Goal: Ask a question: Seek information or help from site administrators or community

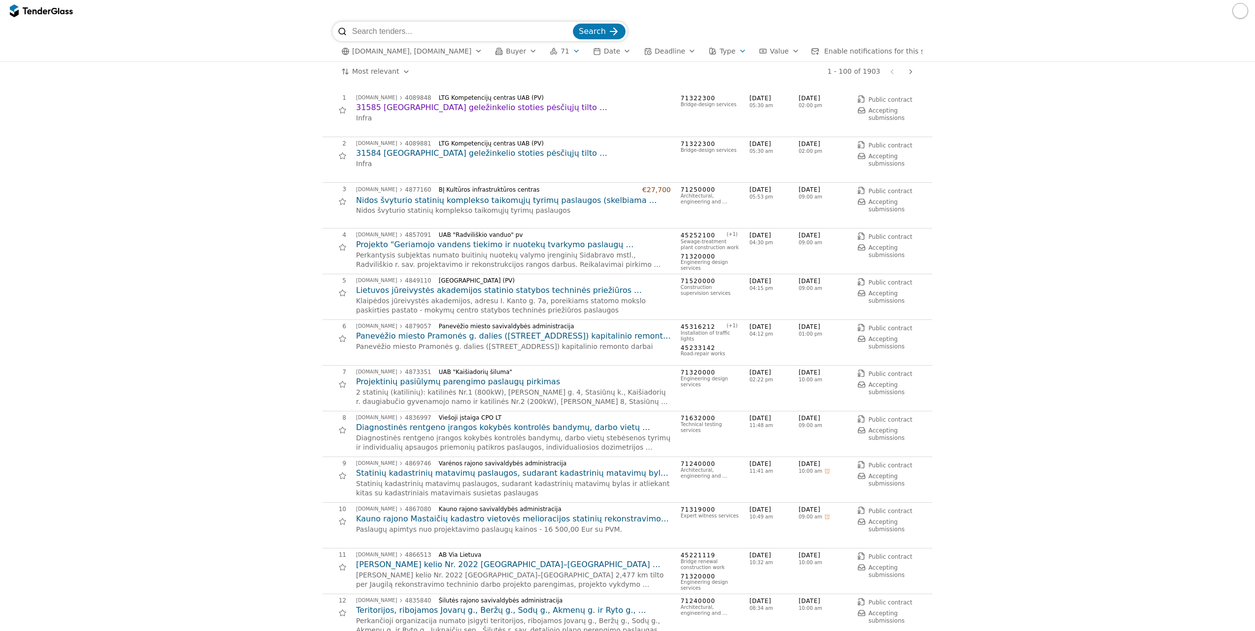
click at [502, 110] on h2 "31585 [GEOGRAPHIC_DATA] geležinkelio stoties pėsčiųjų tilto [GEOGRAPHIC_DATA] […" at bounding box center [513, 107] width 315 height 11
click at [438, 154] on h2 "31584 [GEOGRAPHIC_DATA] geležinkelio stoties pėsčiųjų tilto [GEOGRAPHIC_DATA] […" at bounding box center [513, 153] width 315 height 11
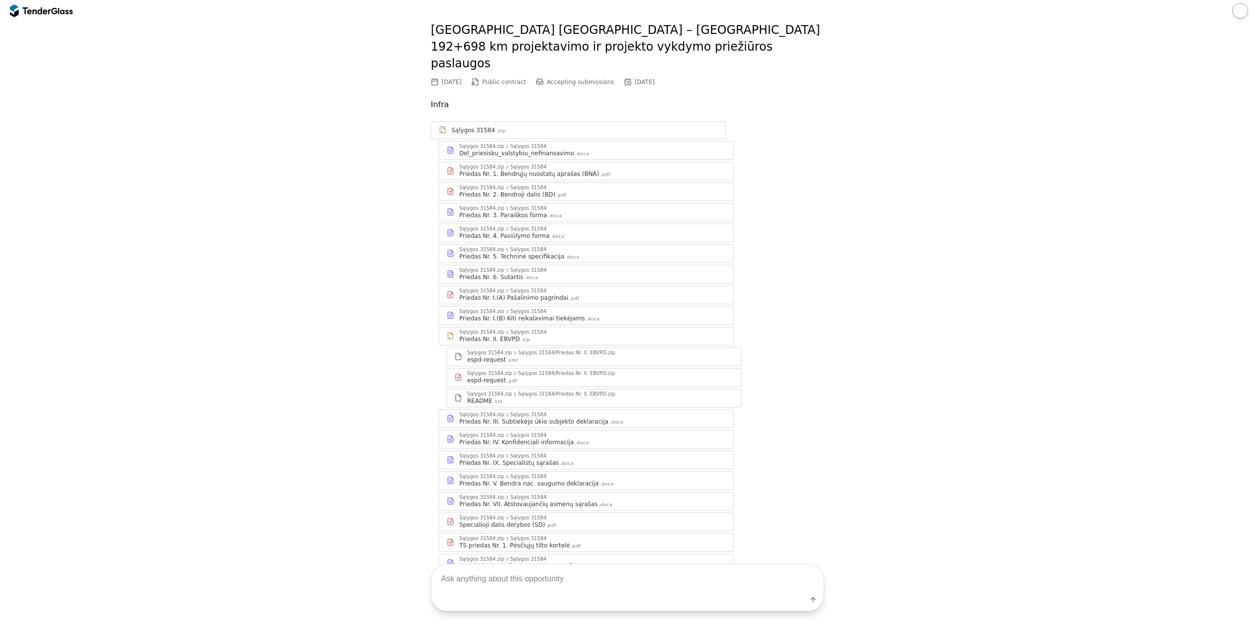
scroll to position [105, 0]
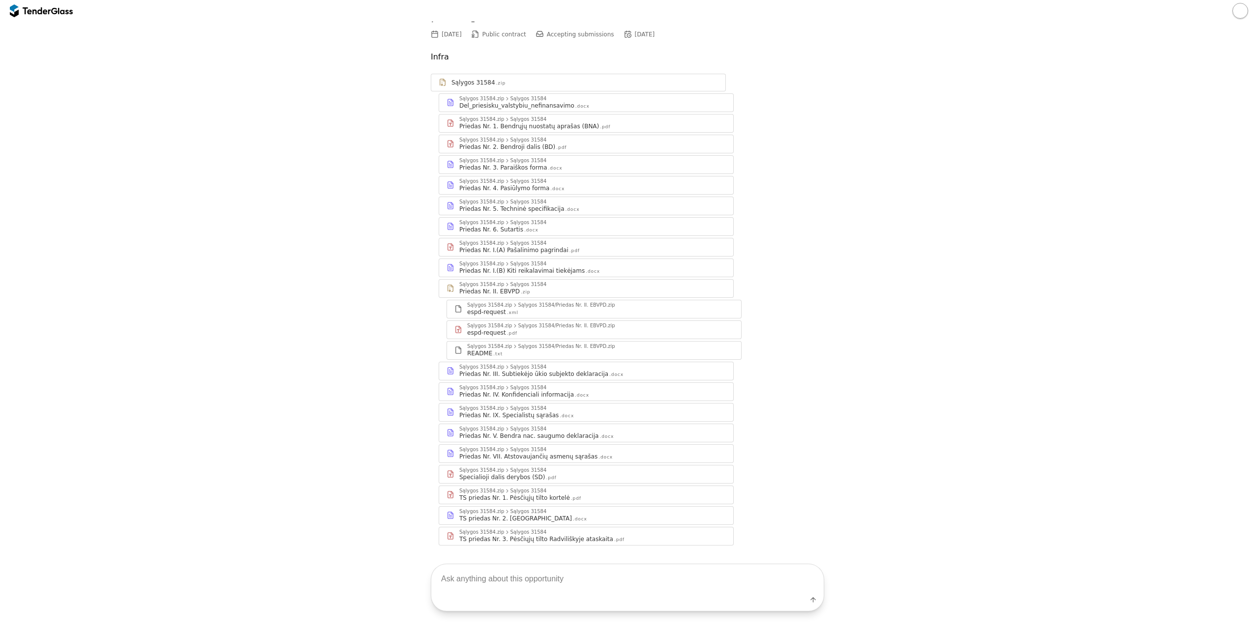
click at [560, 595] on div "Label" at bounding box center [627, 603] width 392 height 18
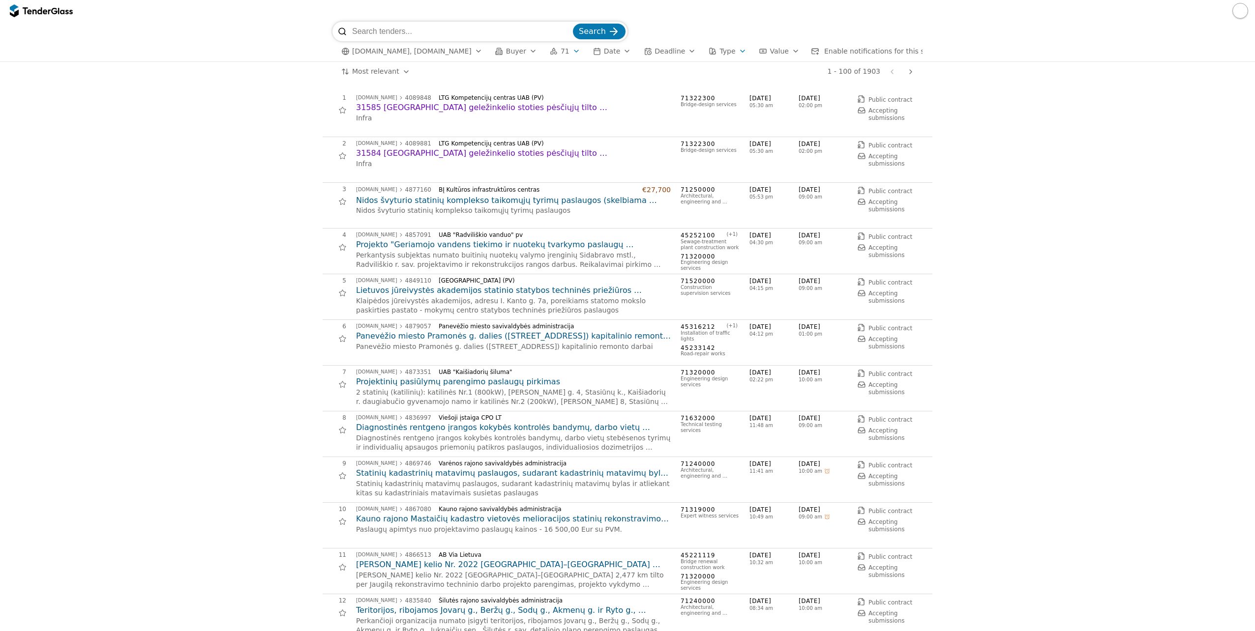
click at [517, 108] on h2 "31585 [GEOGRAPHIC_DATA] geležinkelio stoties pėsčiųjų tilto [GEOGRAPHIC_DATA] […" at bounding box center [513, 107] width 315 height 11
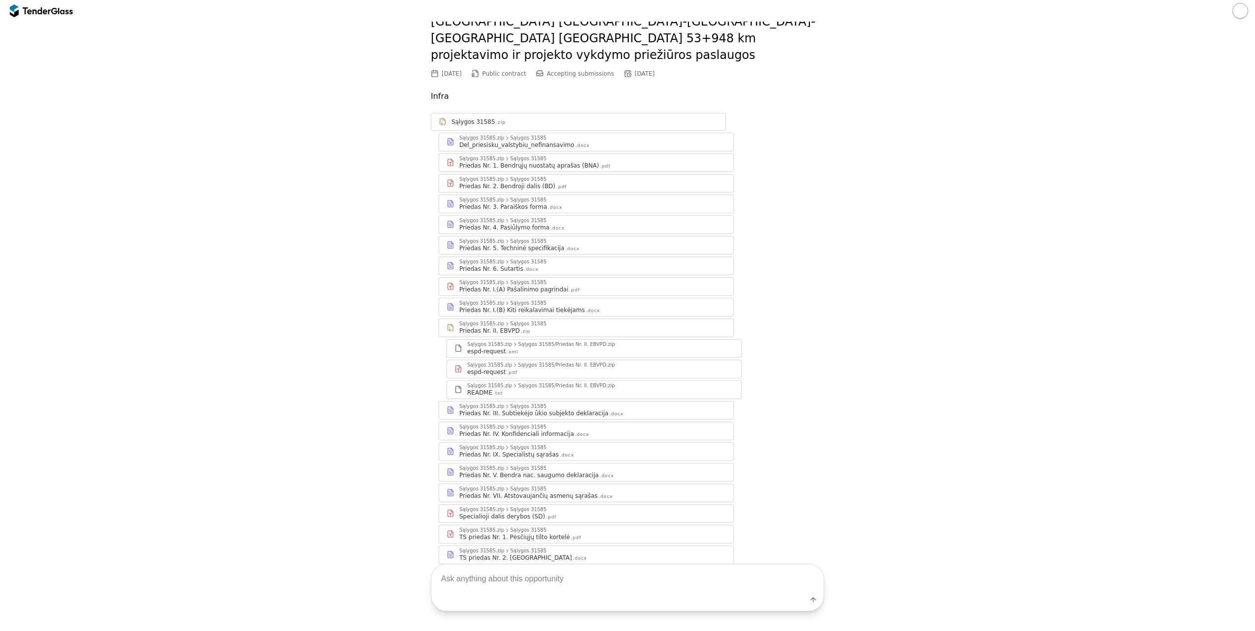
scroll to position [105, 0]
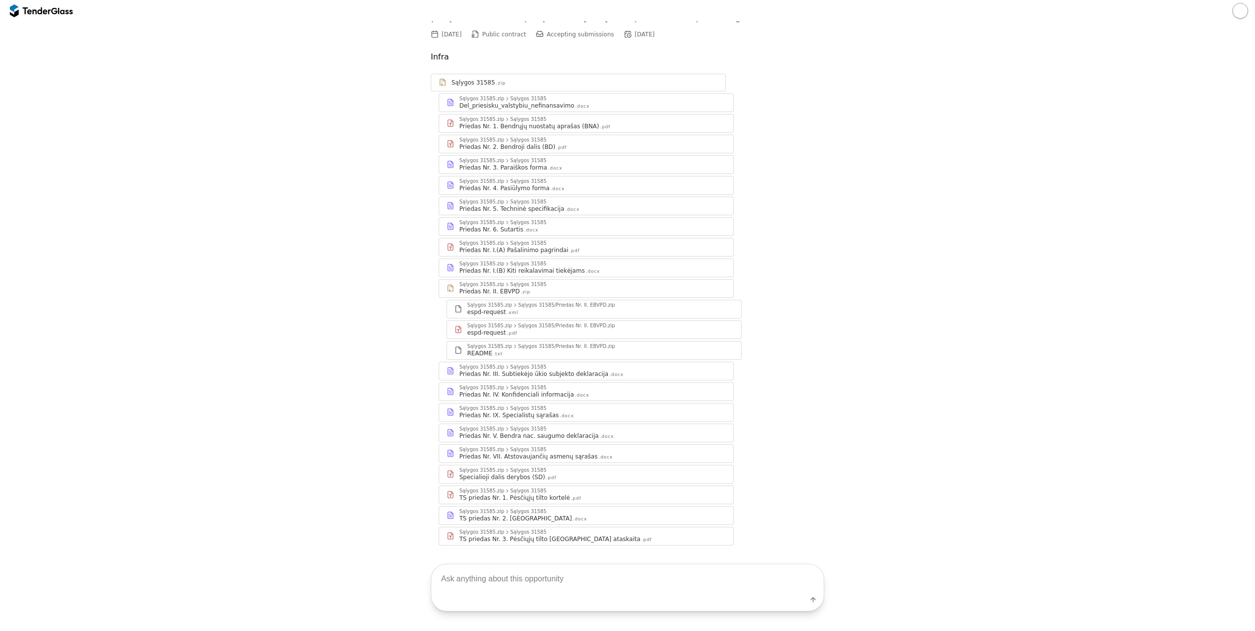
click at [510, 597] on div "Label" at bounding box center [627, 603] width 392 height 18
click at [512, 584] on textarea at bounding box center [627, 579] width 392 height 29
click at [489, 578] on textarea at bounding box center [627, 579] width 392 height 29
paste textarea "Pavadinimas: Perkančioji organizacija: Terminas: Vertinimo kriterjai: Biudžetas…"
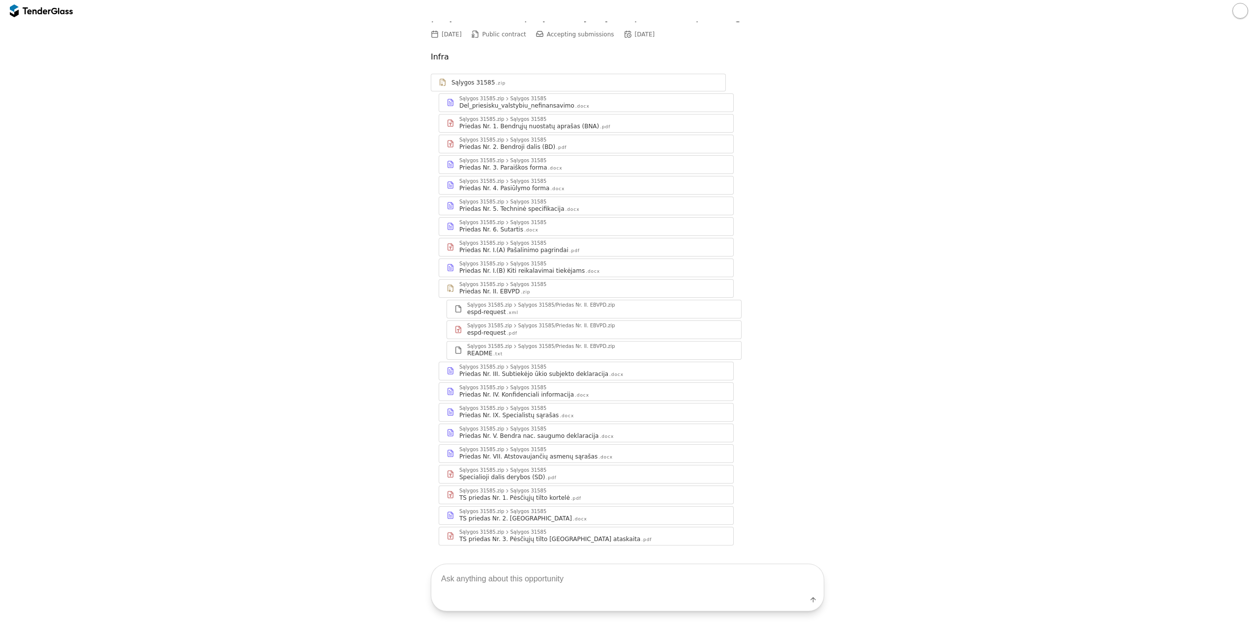
type textarea "Pavadinimas: Perkančioji organizacija: Terminas: Vertinimo kriterjai: Biudžetas…"
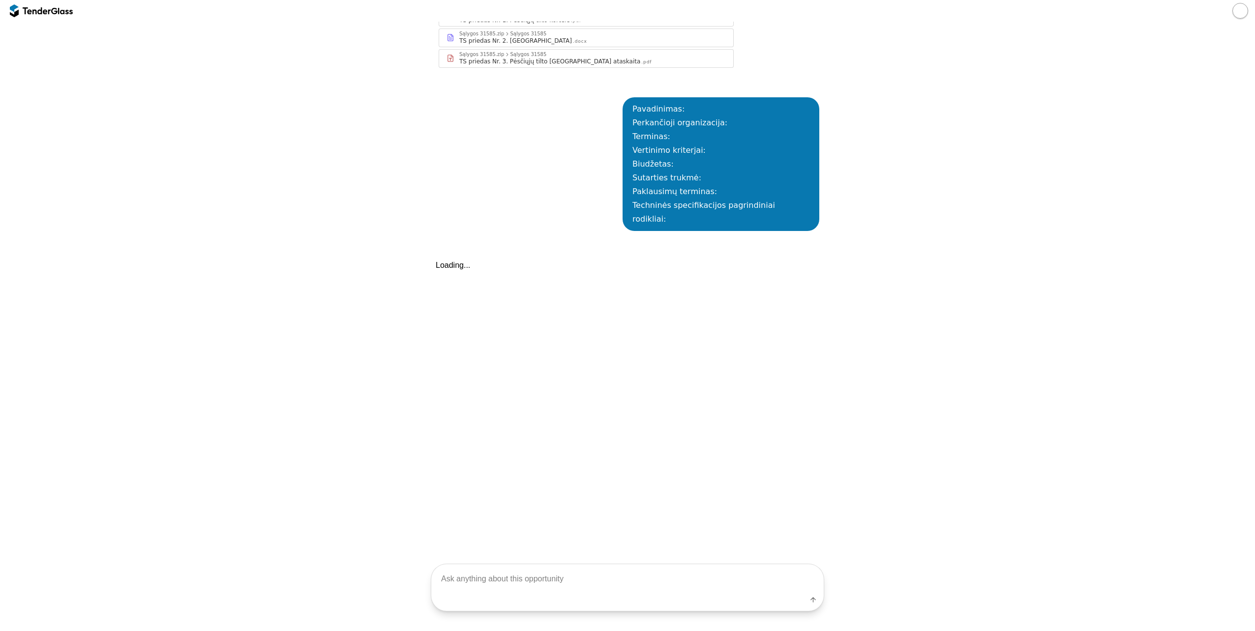
scroll to position [626, 0]
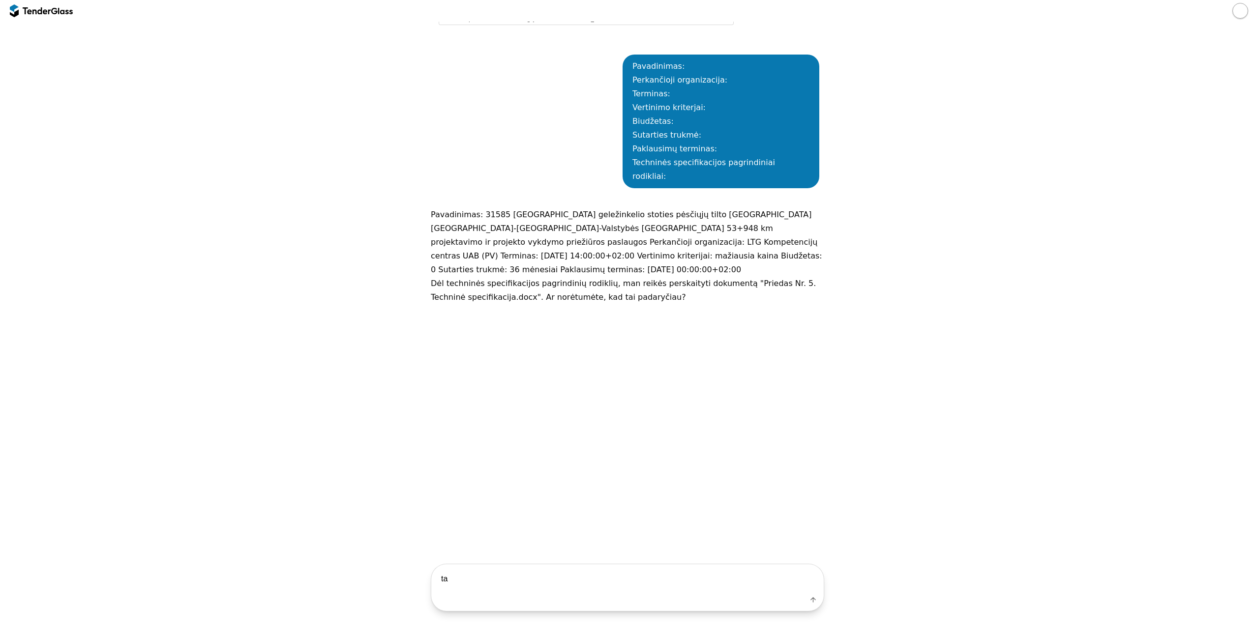
type textarea "t"
type textarea "d"
type textarea "skaityk"
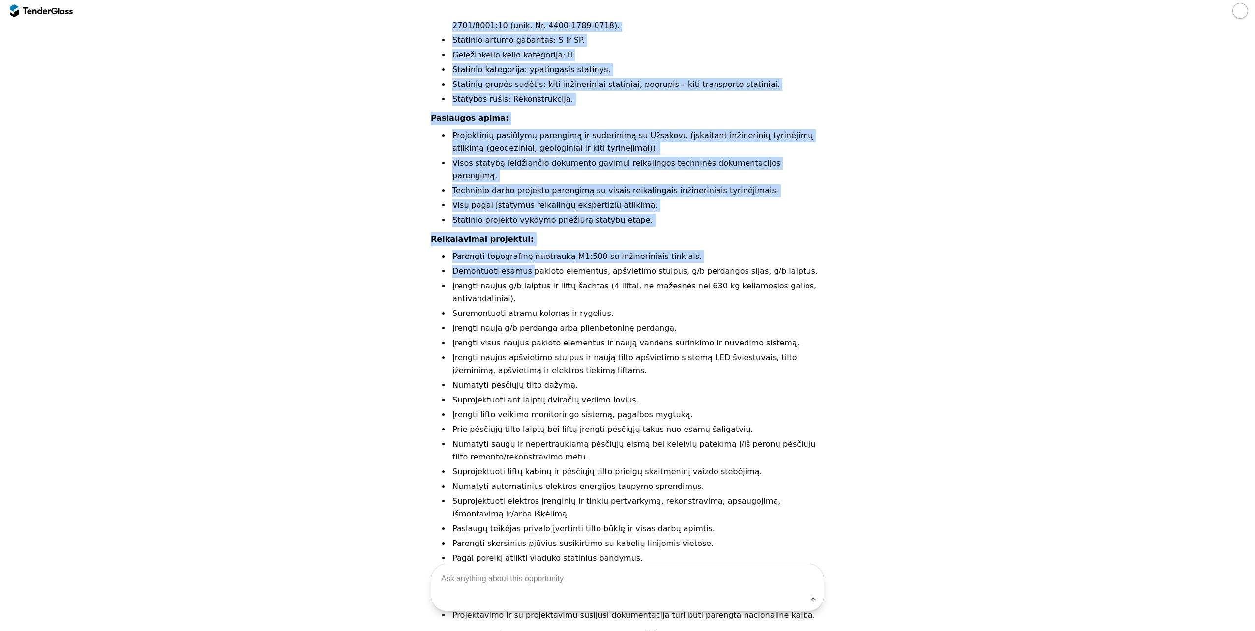
scroll to position [1156, 0]
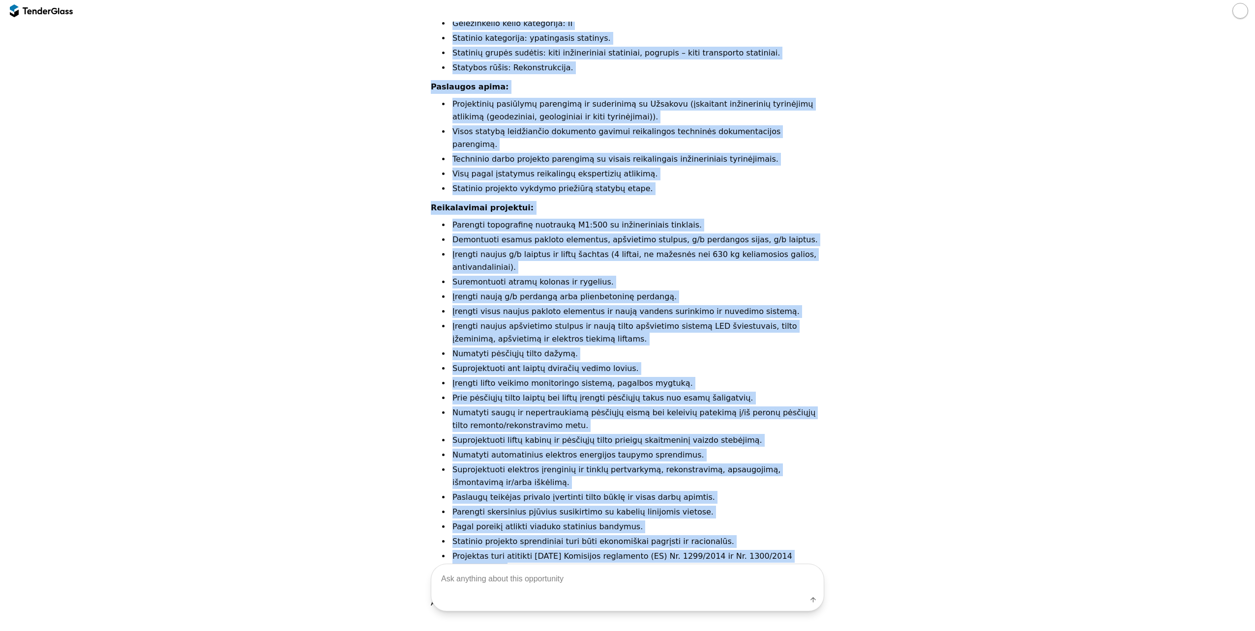
drag, startPoint x: 423, startPoint y: 194, endPoint x: 787, endPoint y: 518, distance: 487.0
copy div "Loremip dolorsit: Ametconse adipiscingel seddoei temporin utlab etdoloremagn al…"
drag, startPoint x: 787, startPoint y: 518, endPoint x: 958, endPoint y: 364, distance: 230.2
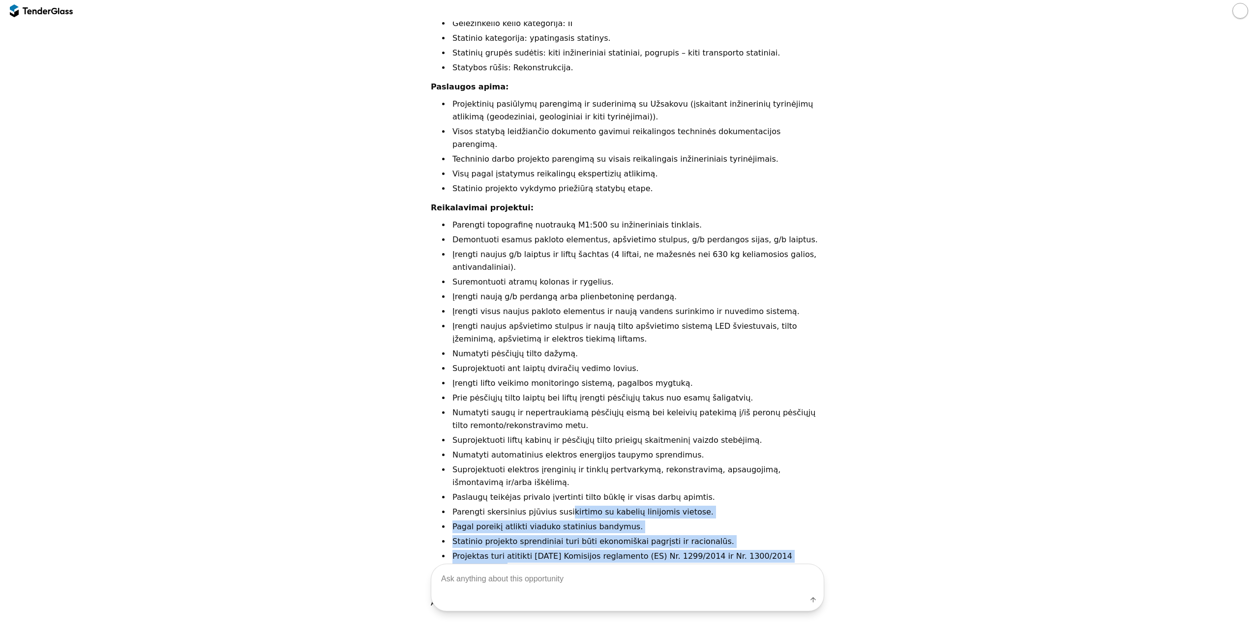
drag, startPoint x: 806, startPoint y: 519, endPoint x: 555, endPoint y: 440, distance: 262.5
click at [555, 440] on ul "Parengti topografinę nuotrauką M1:500 su inžineriniais tinklais. Demontuoti esa…" at bounding box center [637, 406] width 374 height 374
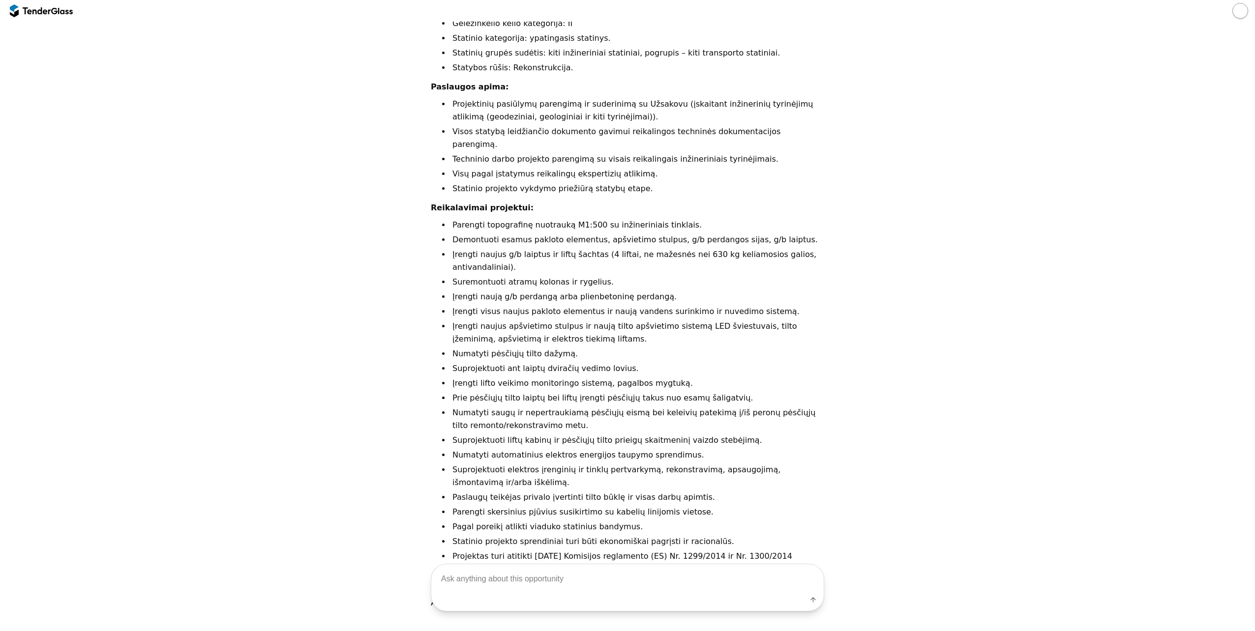
click at [672, 597] on p "Ar norėtumėte sužinoti daugiau detalių apie kurį nors iš šių punktų?" at bounding box center [627, 604] width 393 height 14
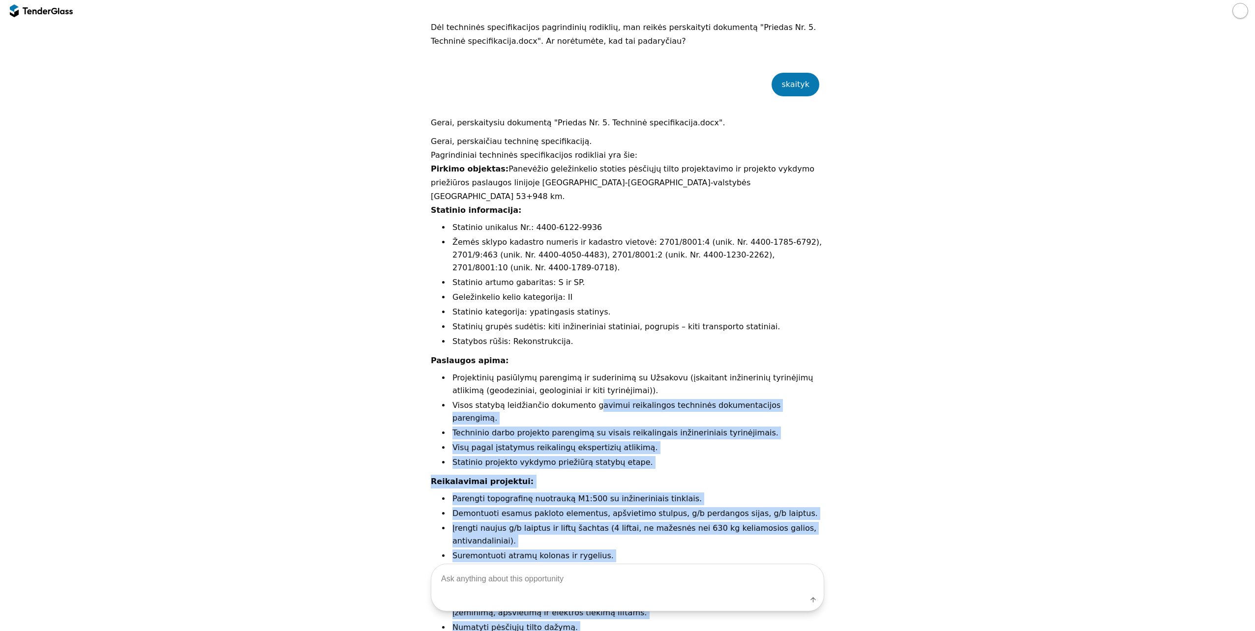
scroll to position [812, 0]
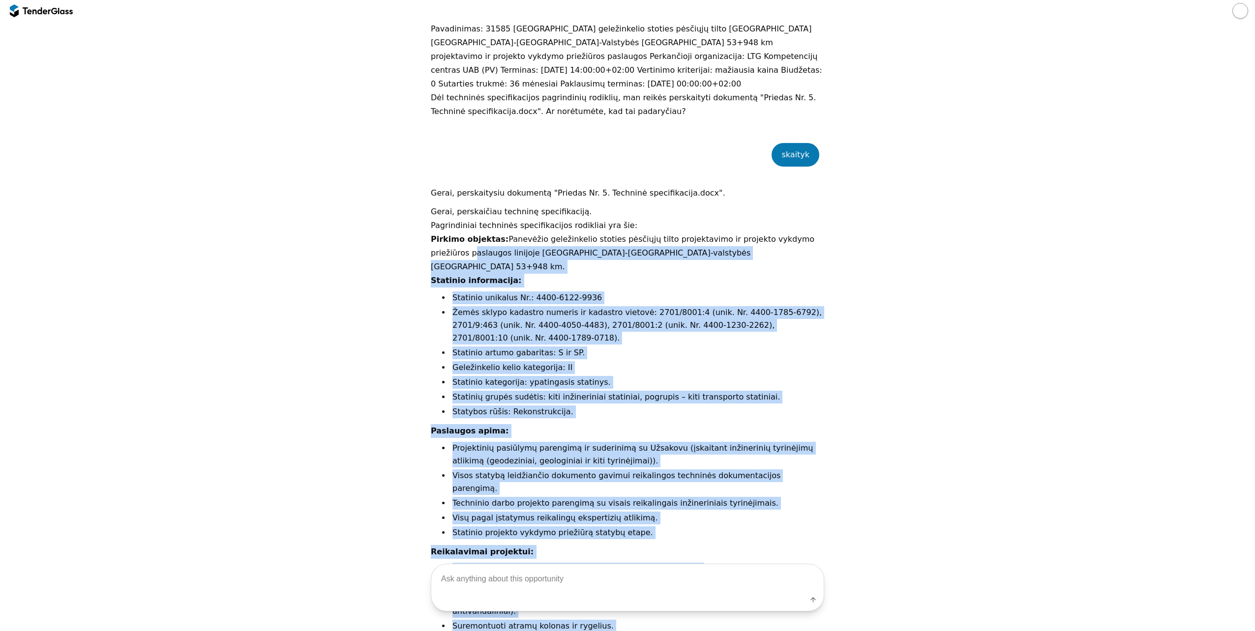
drag, startPoint x: 781, startPoint y: 512, endPoint x: 427, endPoint y: 222, distance: 458.1
click at [431, 222] on div "Gerai, perskaičiau techninę specifikaciją. Pagrindiniai techninės specifikacijo…" at bounding box center [627, 579] width 393 height 749
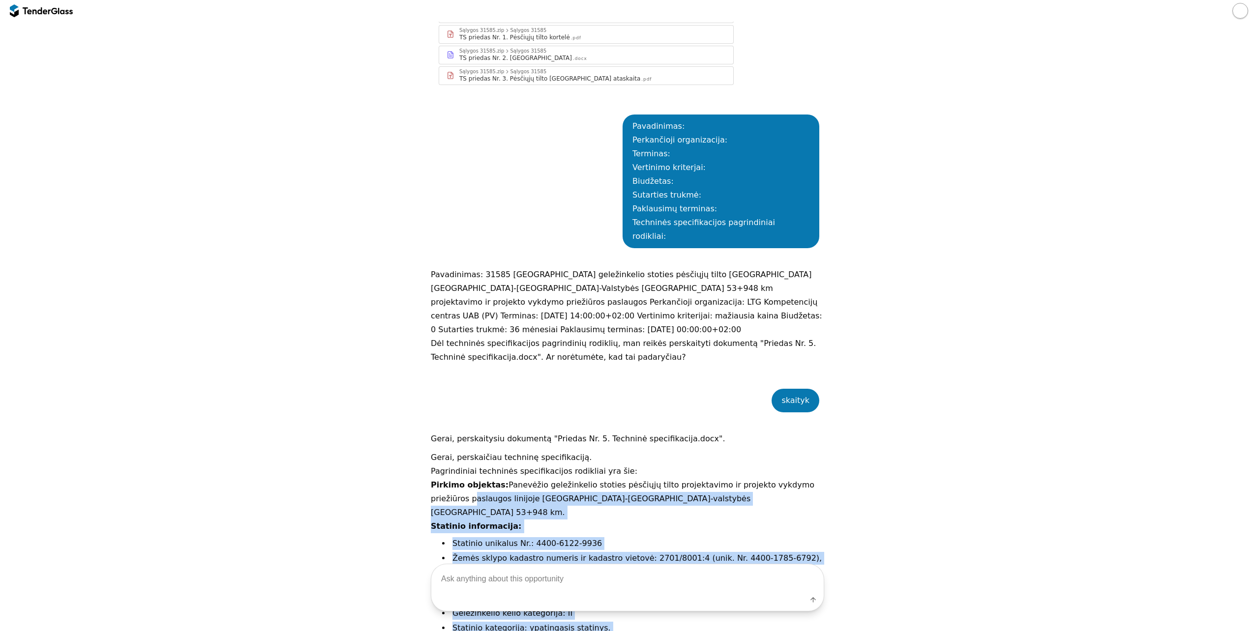
scroll to position [369, 0]
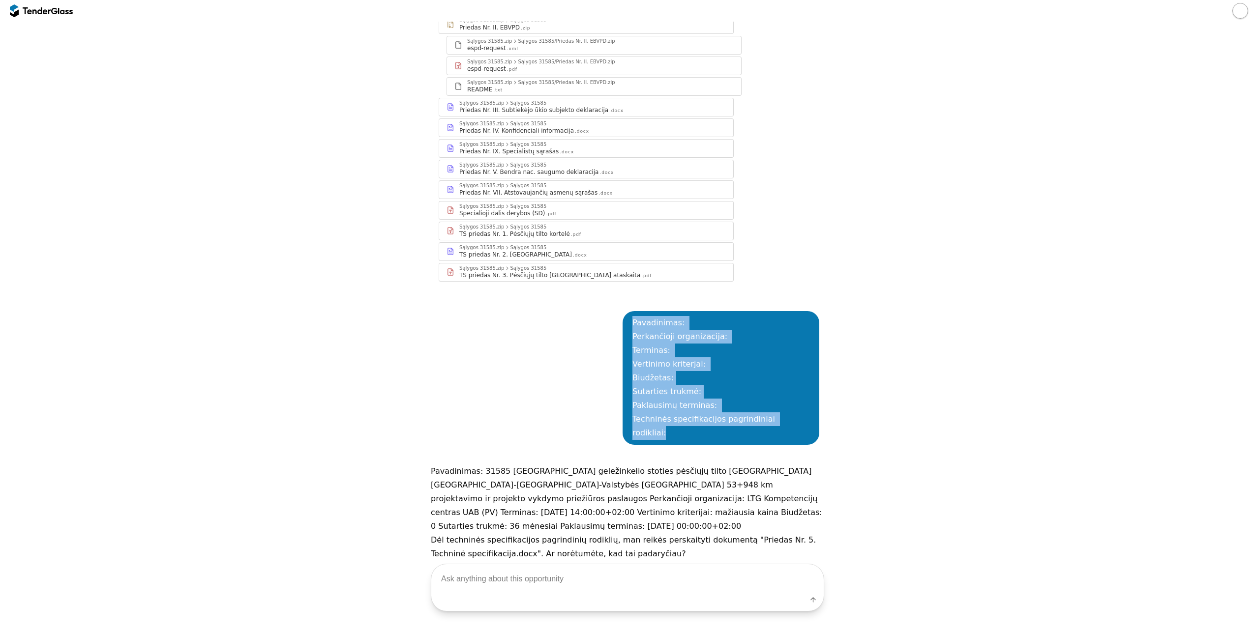
drag, startPoint x: 809, startPoint y: 403, endPoint x: 642, endPoint y: 301, distance: 195.1
click at [642, 311] on div "Pavadinimas: Perkančioji organizacija: Terminas: Vertinimo kriterjai: Biudžetas…" at bounding box center [721, 378] width 197 height 134
copy div "Pavadinimas: Perkančioji organizacija: Terminas: Vertinimo kriterjai: Biudžetas…"
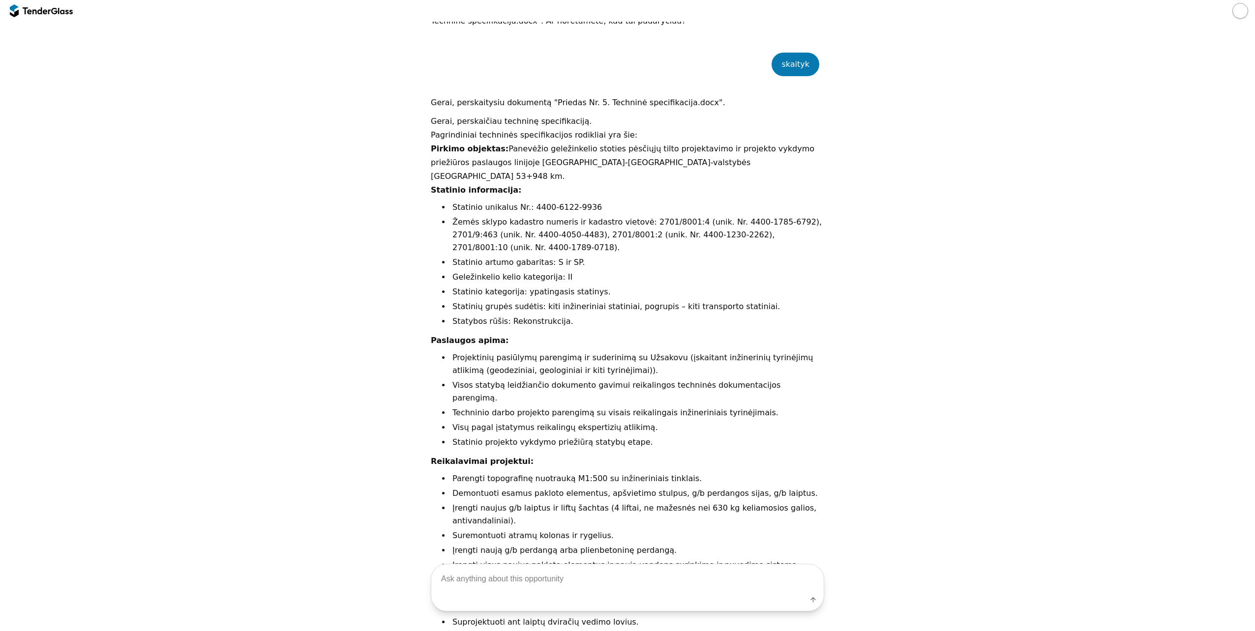
scroll to position [1156, 0]
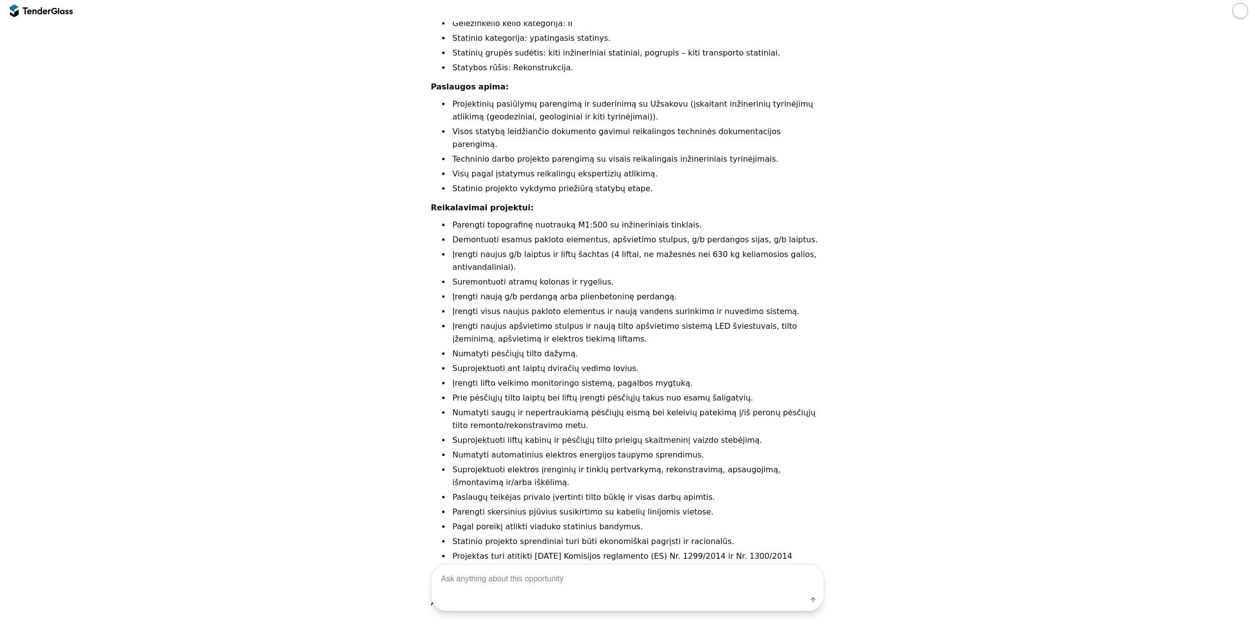
click at [638, 583] on textarea at bounding box center [627, 579] width 392 height 29
paste textarea "Pavadinimas: Perkančioji organizacija: Terminas: Vertinimo kriterjai: Biudžetas…"
type textarea "Pavadinimas: Perkančioji organizacija: Terminas: Vertinimo kriterjai: Biudžetas…"
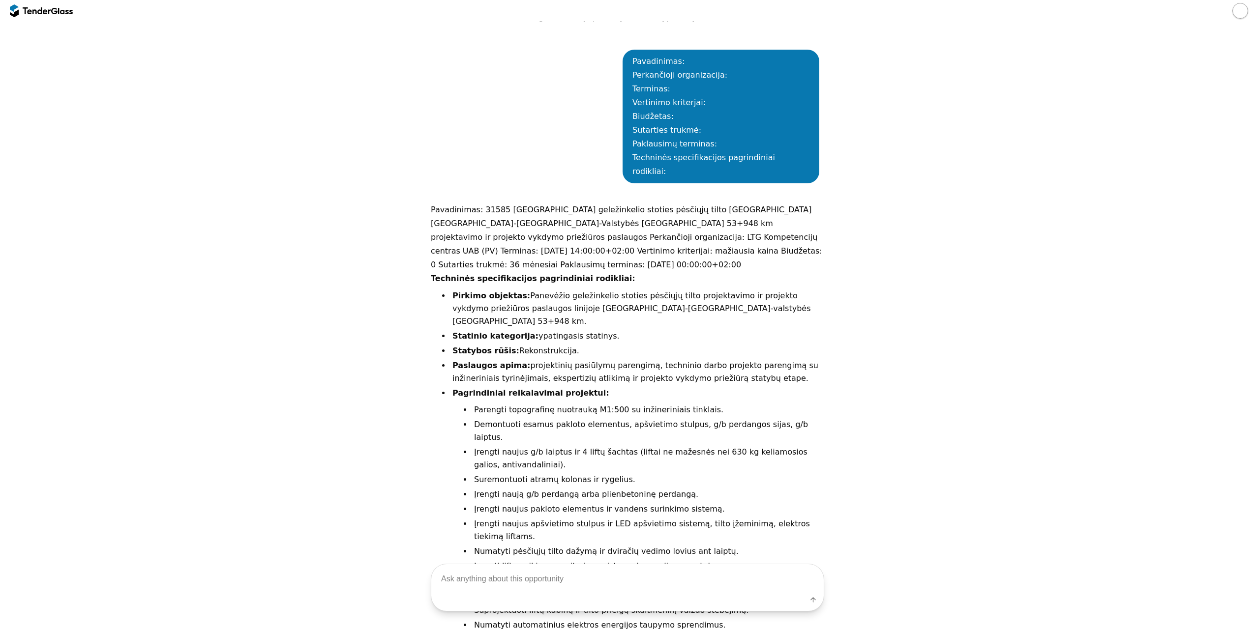
scroll to position [1749, 0]
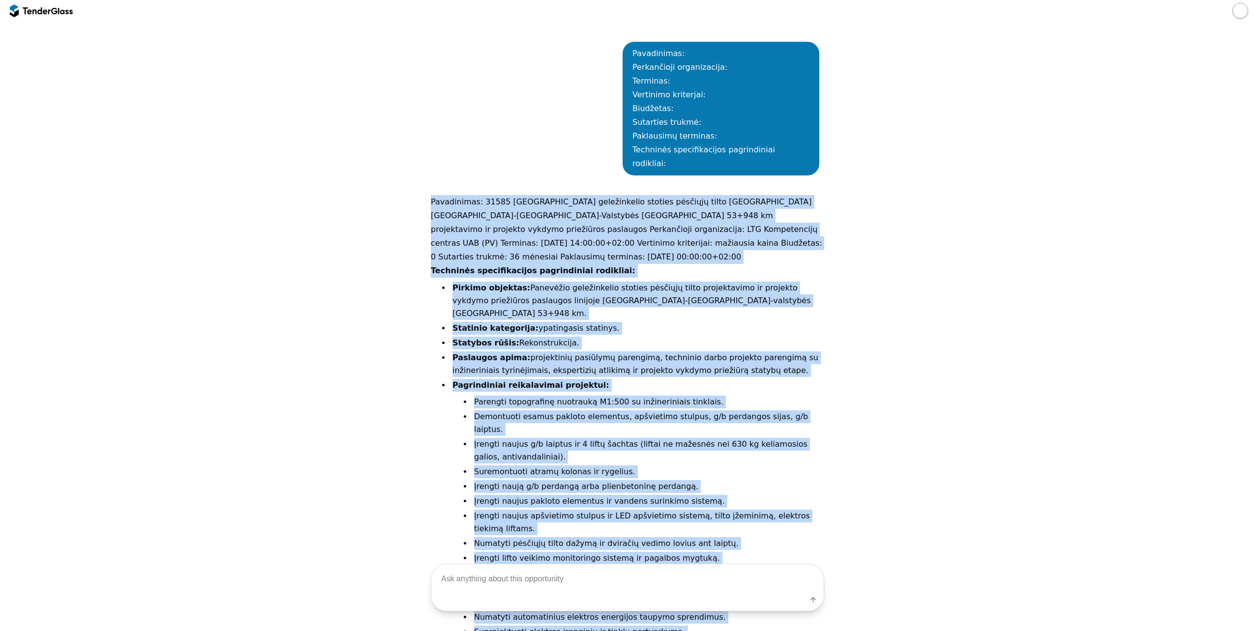
drag, startPoint x: 707, startPoint y: 527, endPoint x: 397, endPoint y: 121, distance: 510.6
copy div "Loremipsumd: 80537 Sitametco adipiscingel seddoei temporin utlab etdolore Magna…"
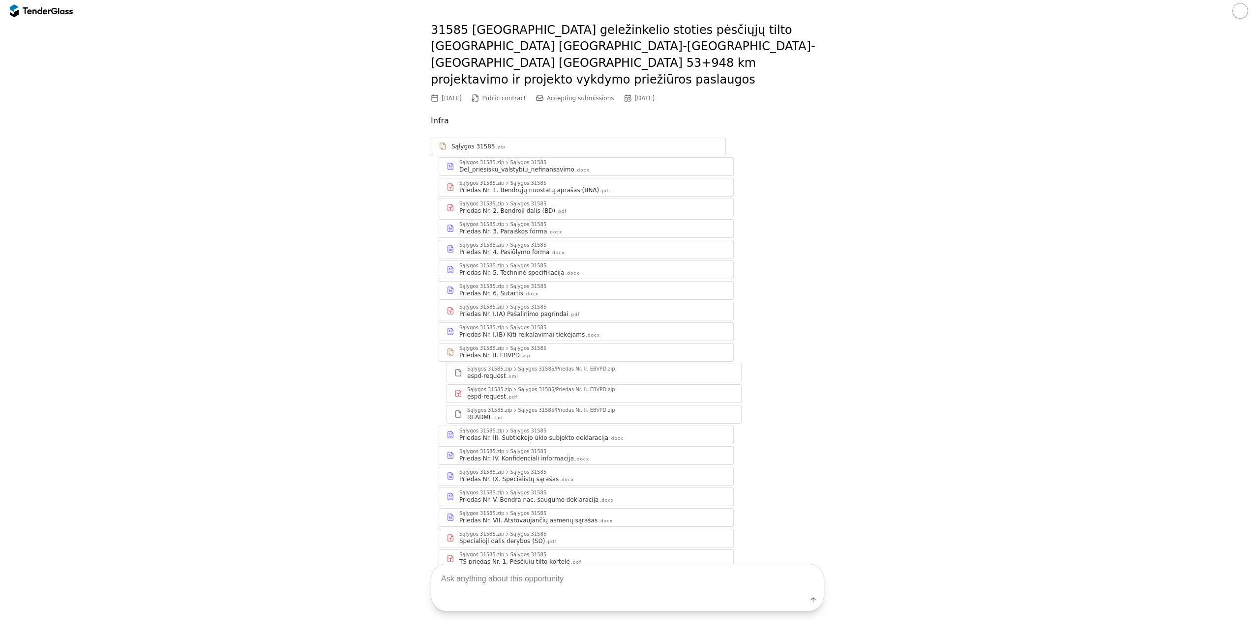
scroll to position [0, 0]
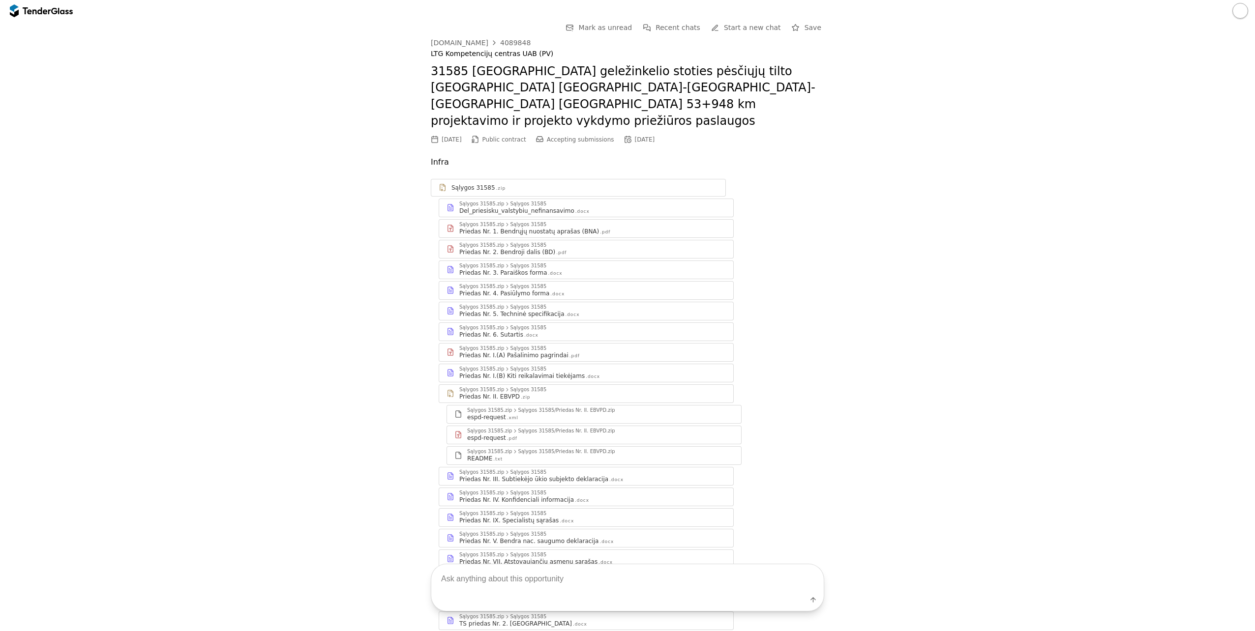
click at [502, 40] on div "4089848" at bounding box center [515, 42] width 30 height 7
click at [500, 41] on div "4089848" at bounding box center [515, 42] width 30 height 7
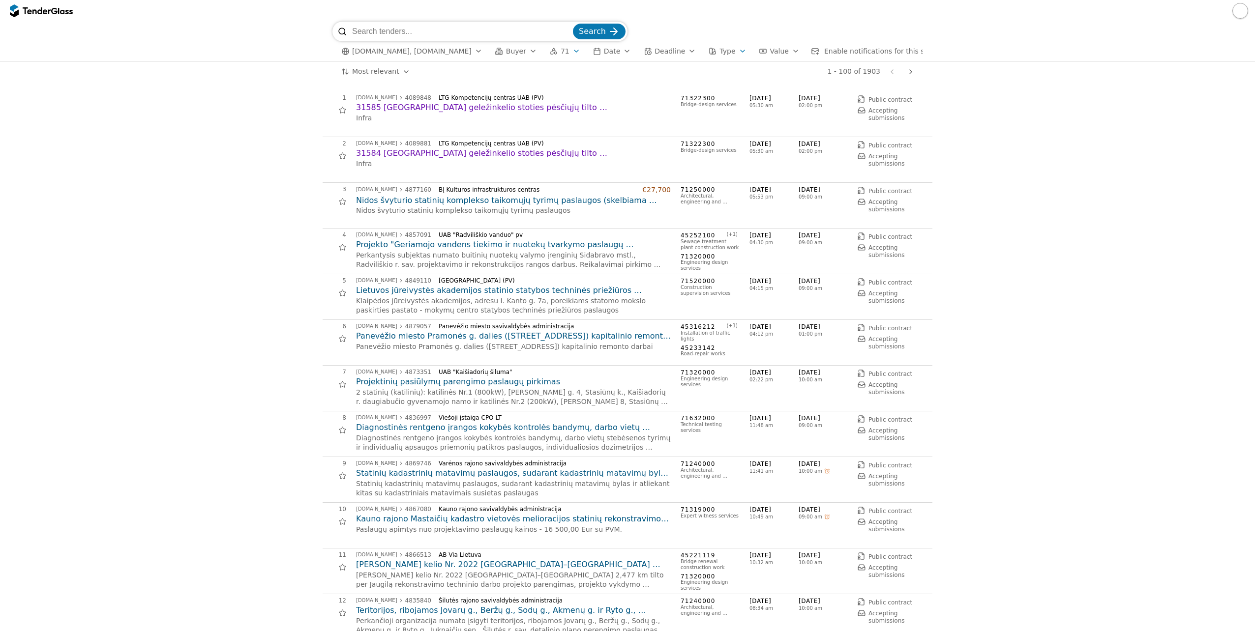
click at [487, 149] on h2 "31584 [GEOGRAPHIC_DATA] geležinkelio stoties pėsčiųjų tilto [GEOGRAPHIC_DATA] […" at bounding box center [513, 153] width 315 height 11
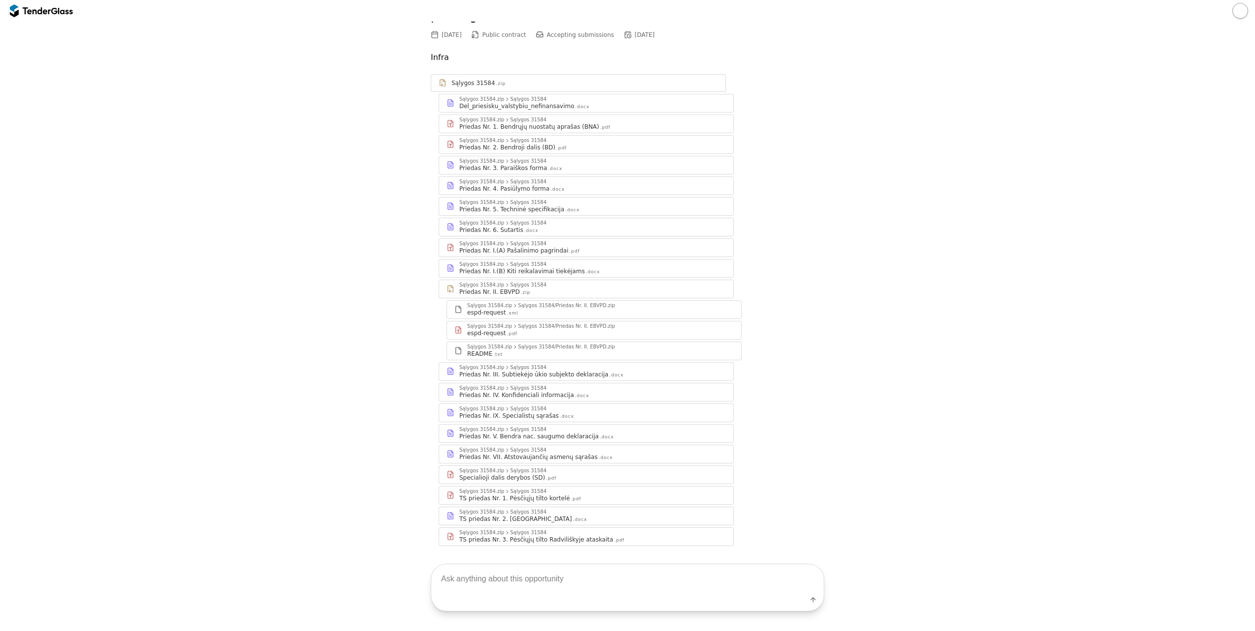
scroll to position [105, 0]
click at [581, 584] on textarea at bounding box center [627, 579] width 392 height 29
paste textarea "Pavadinimas: Perkančioji organizacija: Terminas: Vertinimo kriterjai: Biudžetas…"
click at [597, 571] on textarea "Pavadinimas: Perkančioji organizacija: Terminas: Vertinimo kriterjai: Biudžetas…" at bounding box center [627, 546] width 392 height 95
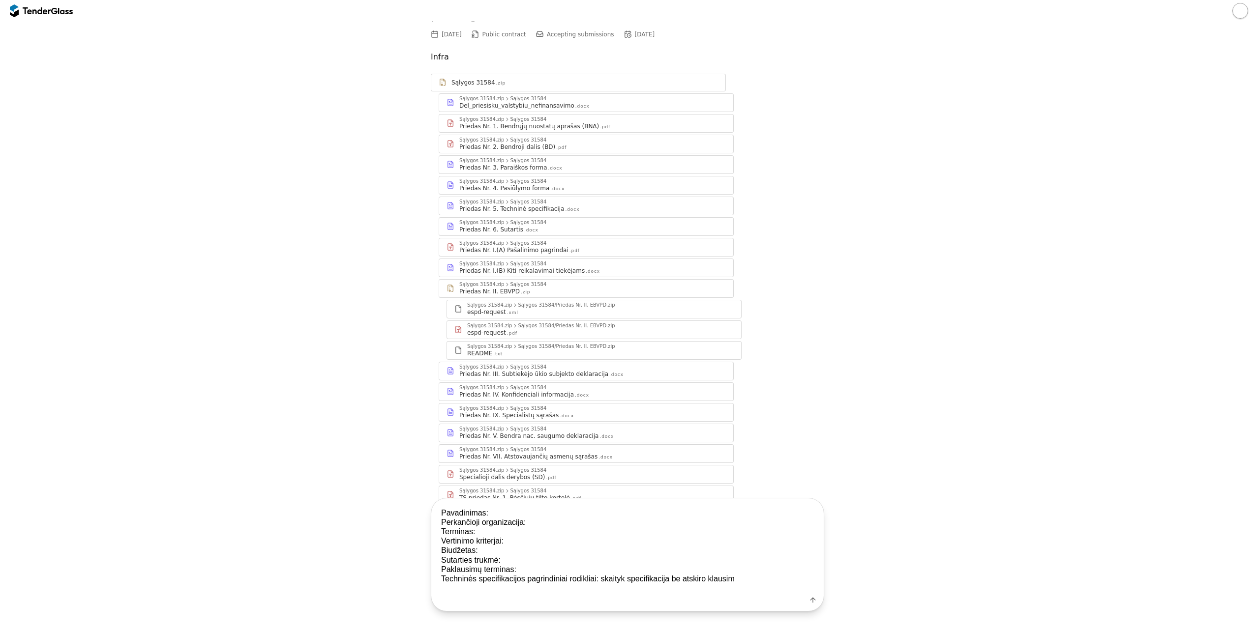
type textarea "Pavadinimas: Perkančioji organizacija: Terminas: Vertinimo kriterjai: Biudžetas…"
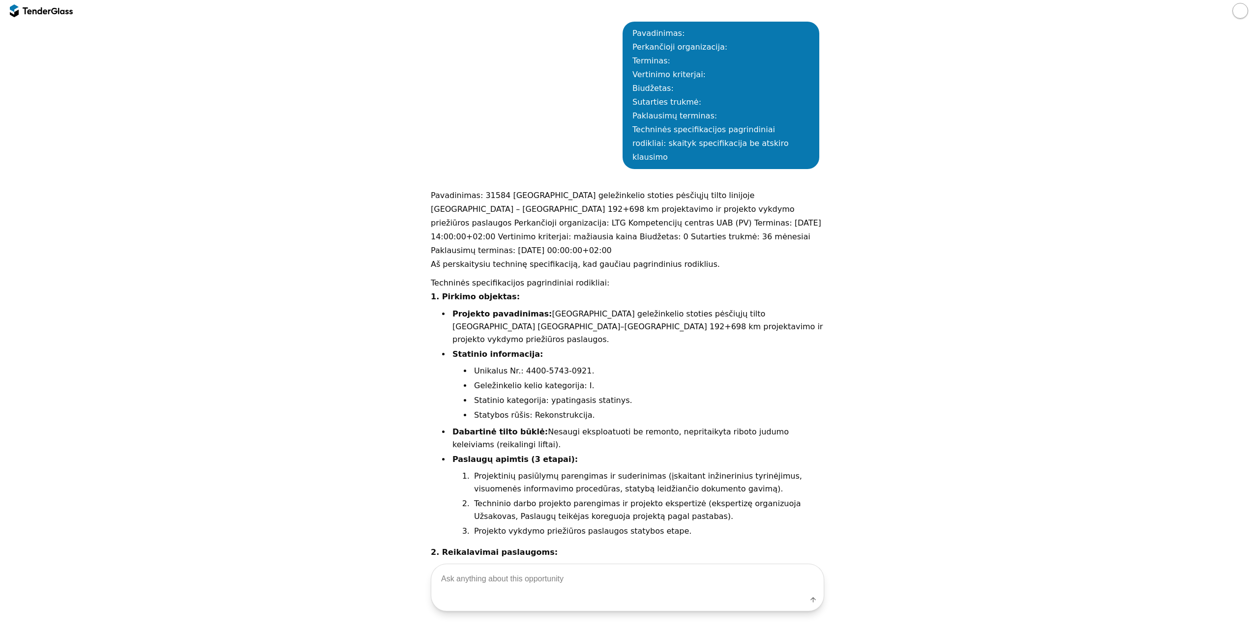
scroll to position [694, 0]
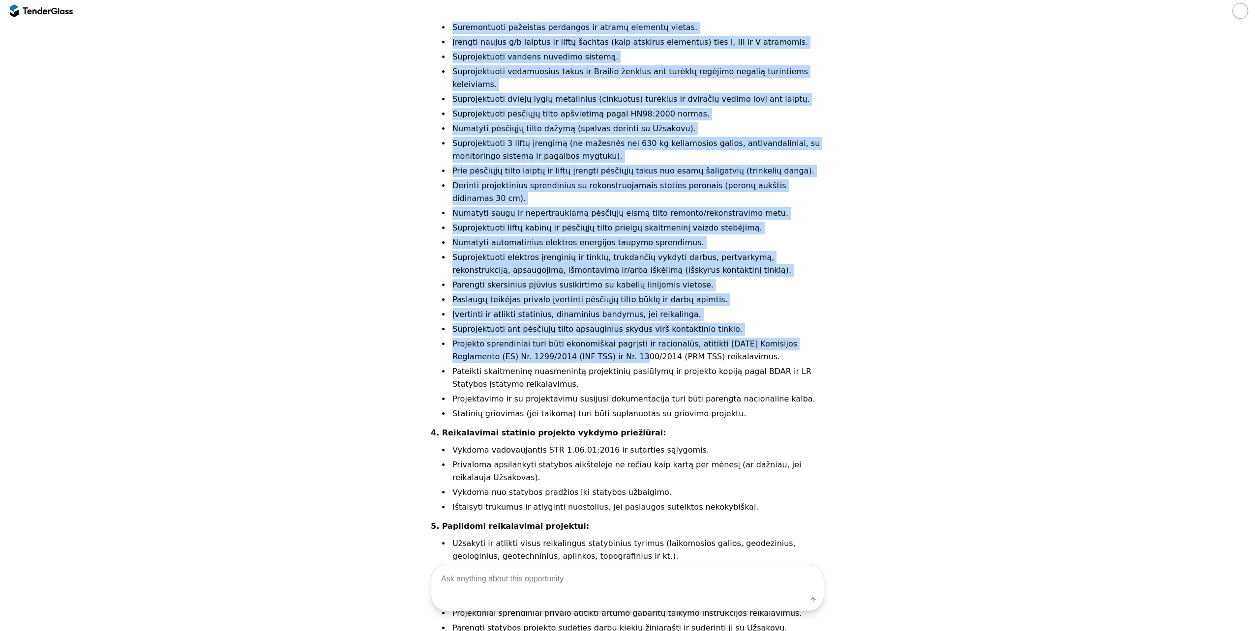
drag, startPoint x: 428, startPoint y: 129, endPoint x: 564, endPoint y: 245, distance: 178.9
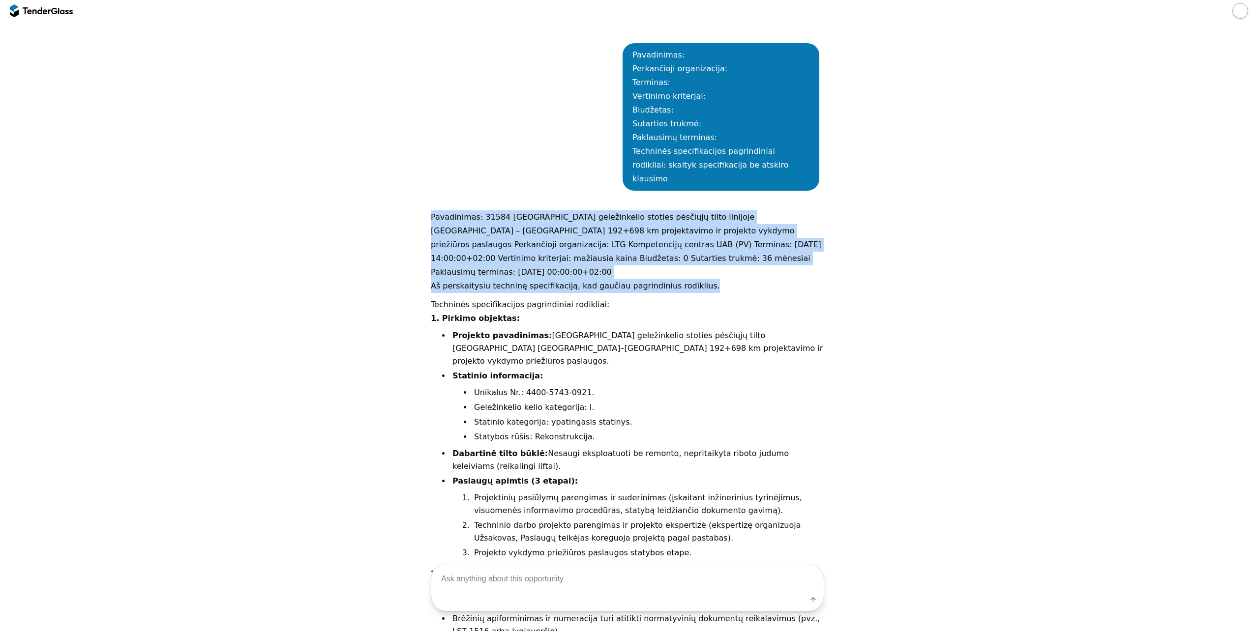
scroll to position [498, 0]
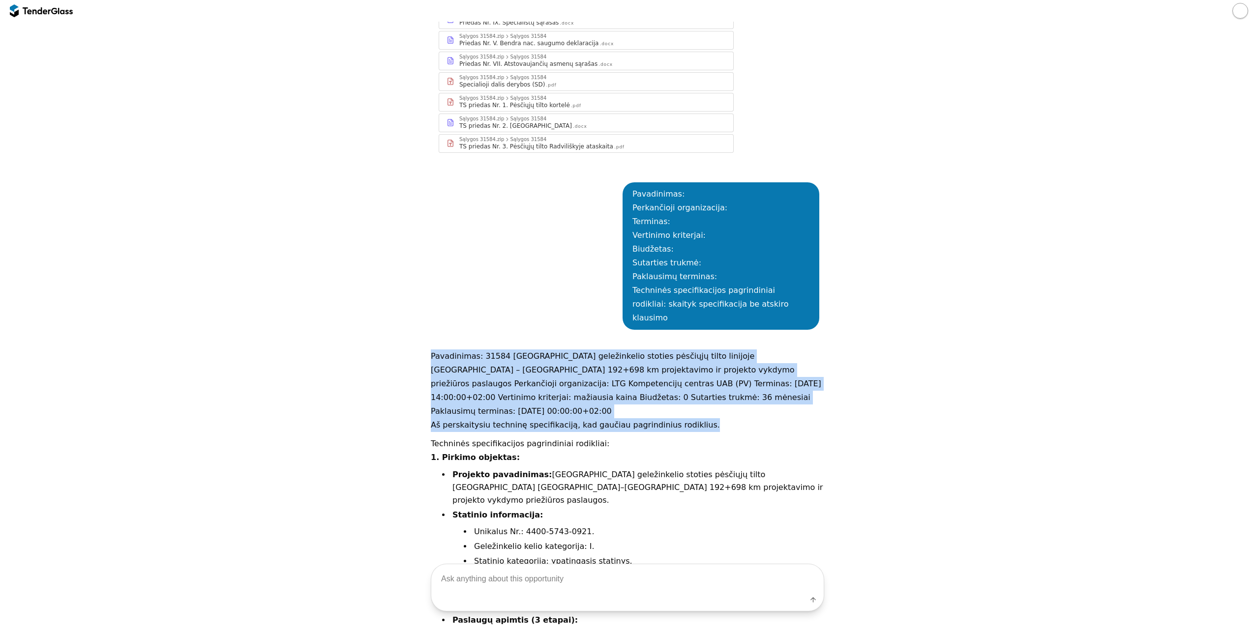
click at [706, 418] on p "Aš perskaitysiu techninę specifikaciją, kad gaučiau pagrindinius rodiklius." at bounding box center [627, 425] width 393 height 14
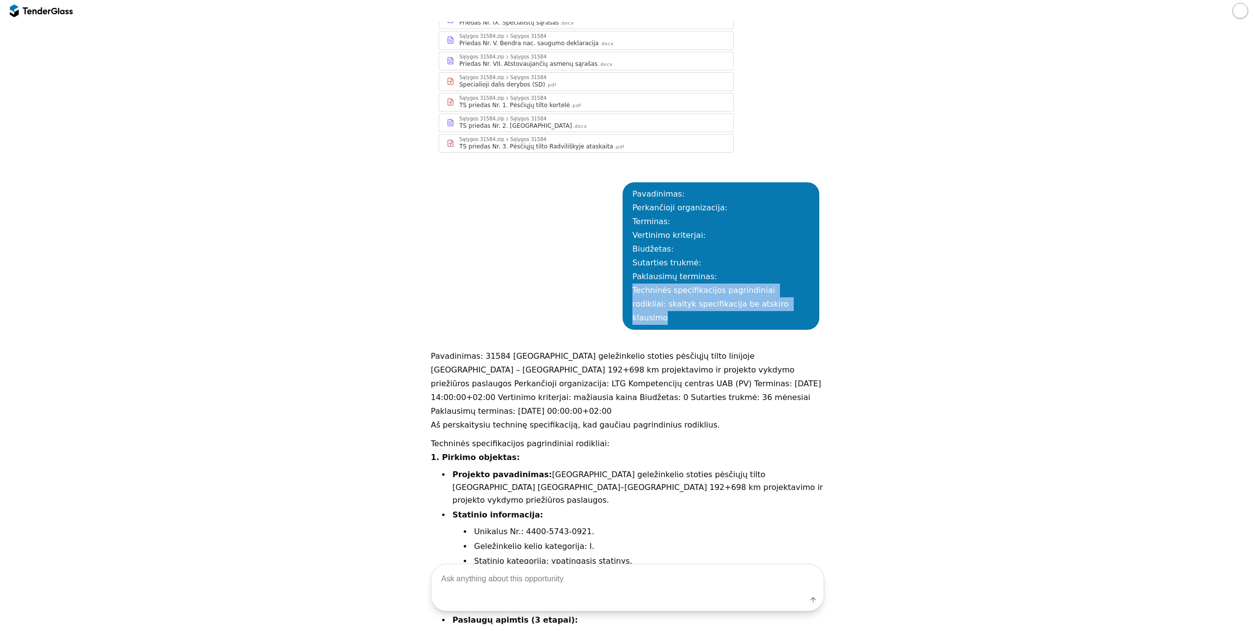
drag, startPoint x: 777, startPoint y: 285, endPoint x: 628, endPoint y: 273, distance: 149.5
click at [632, 273] on div "Pavadinimas: Perkančioji organizacija: Terminas: Vertinimo kriterjai: Biudžetas…" at bounding box center [720, 256] width 177 height 138
copy div "Techninės specifikacijos pagrindiniai rodikliai: skaityk specifikacija be atski…"
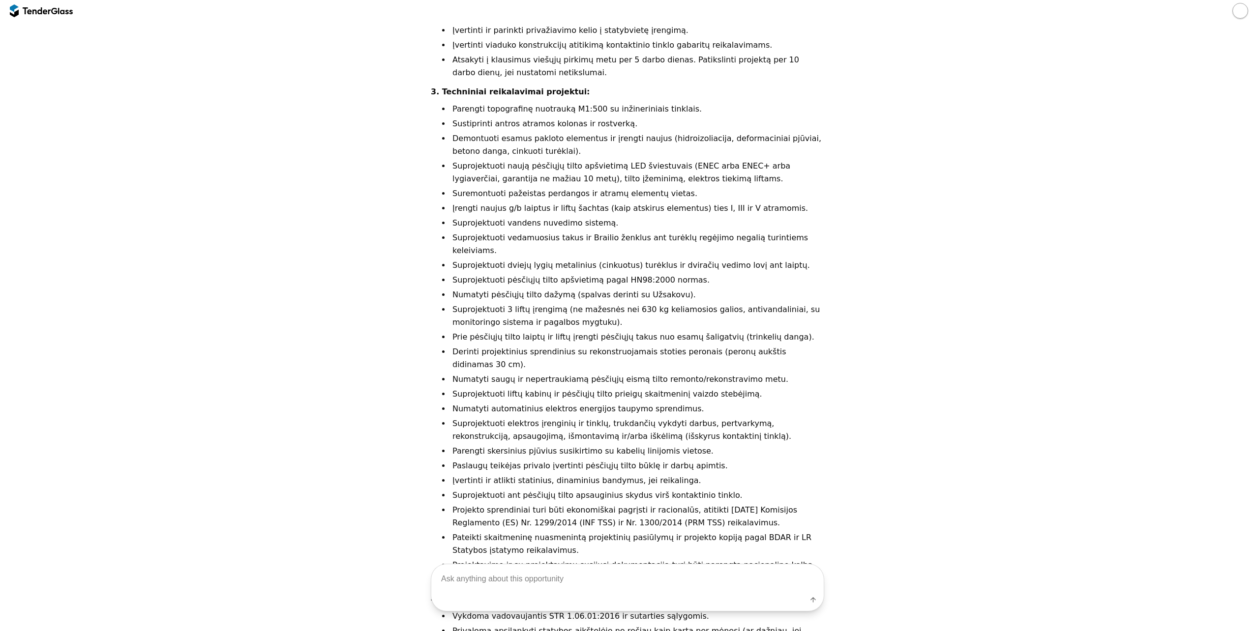
scroll to position [1739, 0]
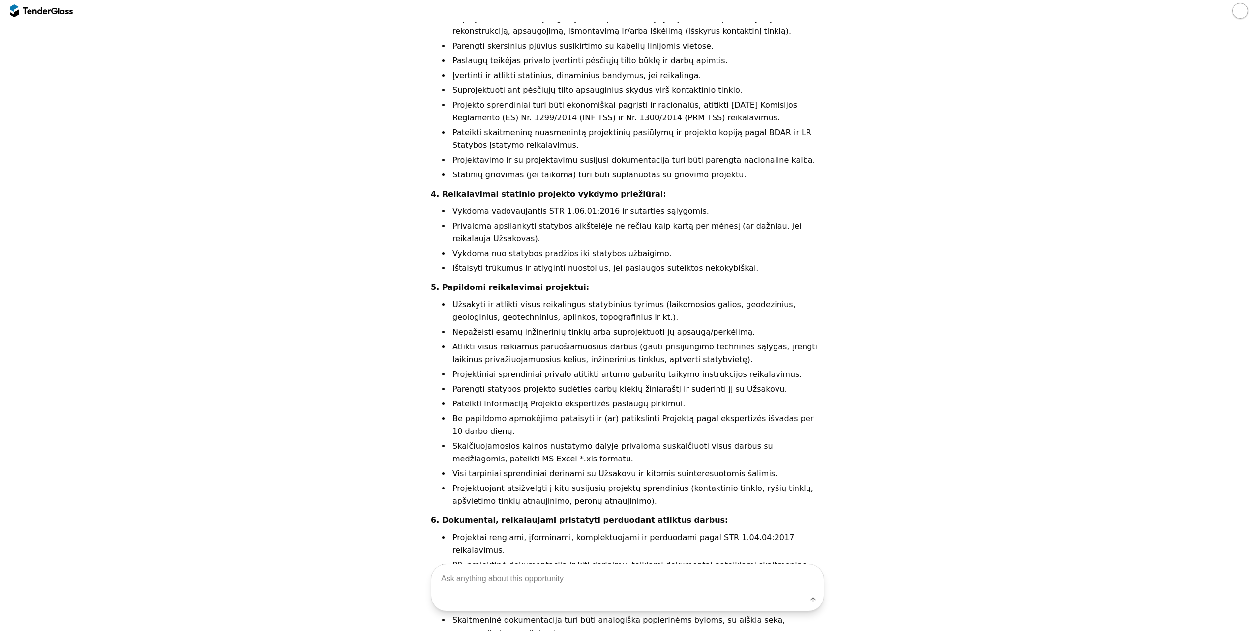
click at [525, 584] on textarea at bounding box center [627, 579] width 392 height 29
type textarea "M"
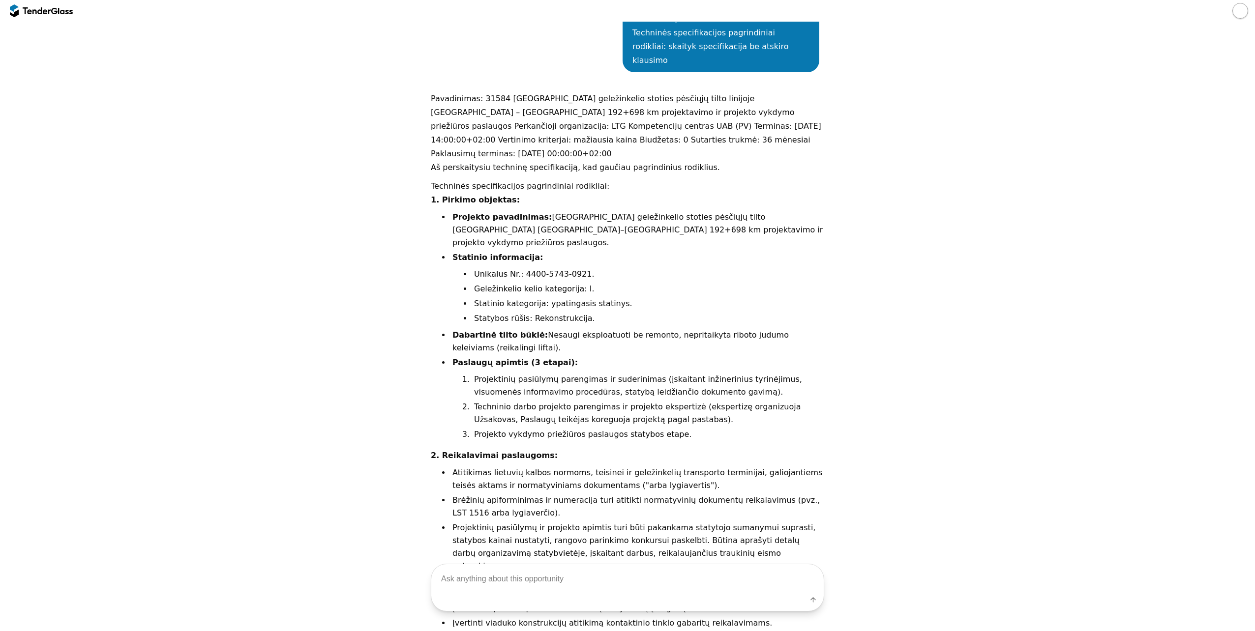
scroll to position [707, 0]
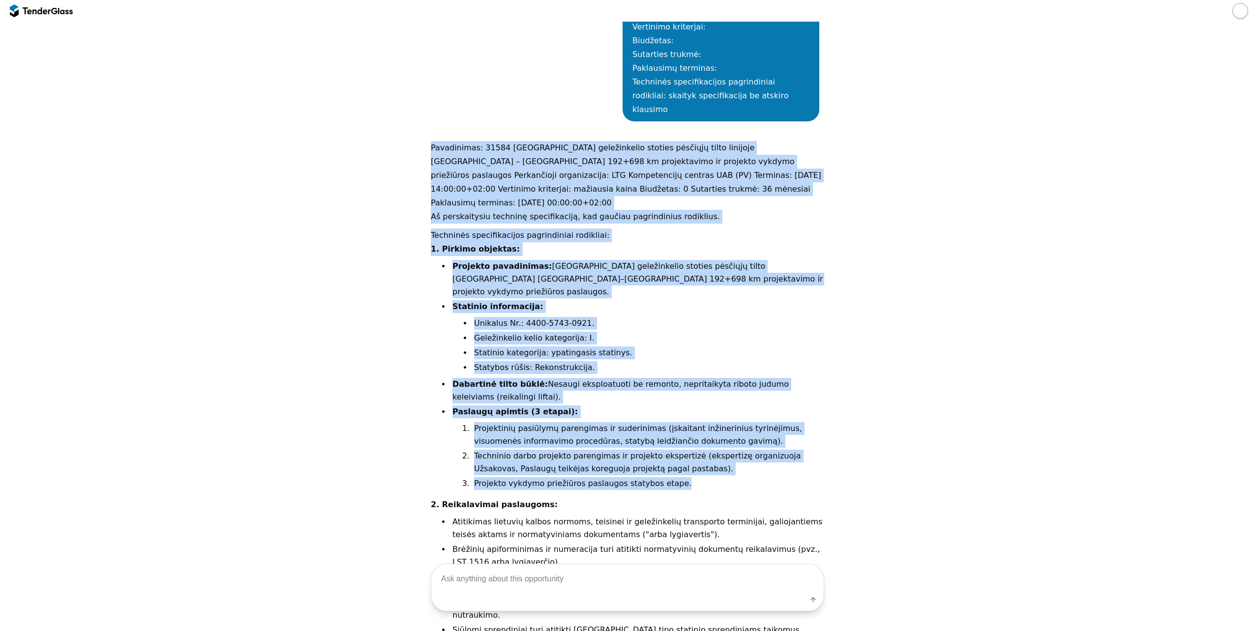
drag, startPoint x: 673, startPoint y: 433, endPoint x: 419, endPoint y: 121, distance: 401.7
click at [419, 121] on div "Go Back Mark as unread Recent chats Start a new chat Save [DOMAIN_NAME] 4089881…" at bounding box center [627, 513] width 1245 height 2396
copy div "Loremipsumd: 63619 Sitametcons adipiscingel seddoei temporin utlab etdolore Mag…"
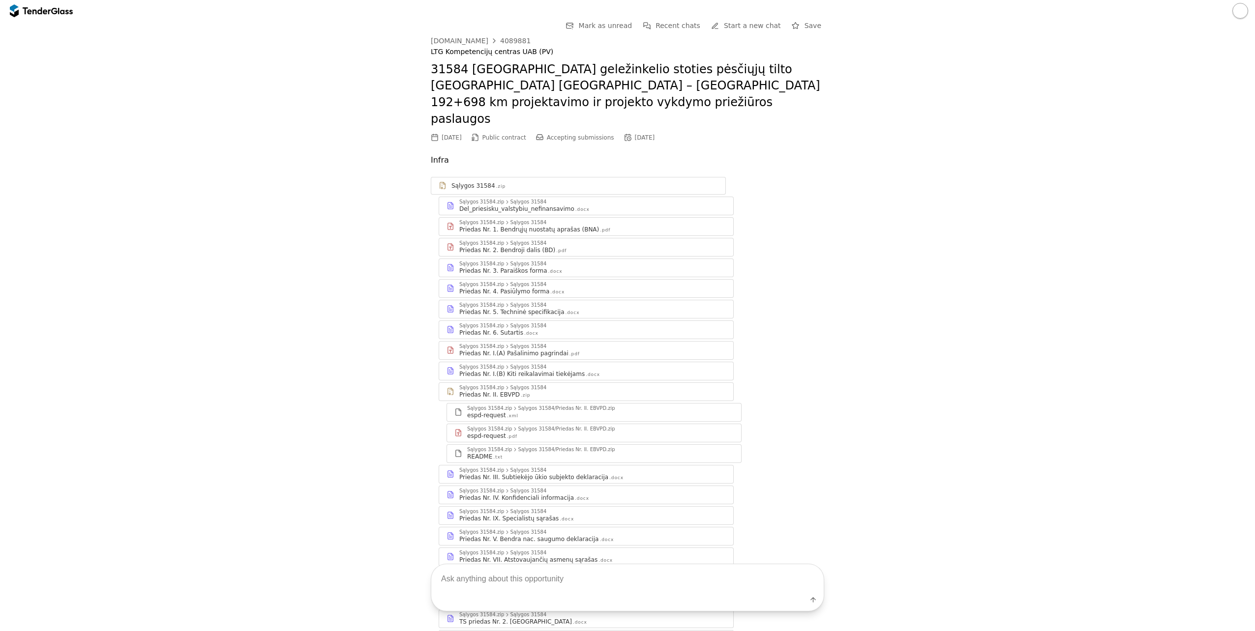
scroll to position [0, 0]
click at [477, 43] on link "[DOMAIN_NAME] 4089881" at bounding box center [481, 43] width 100 height 8
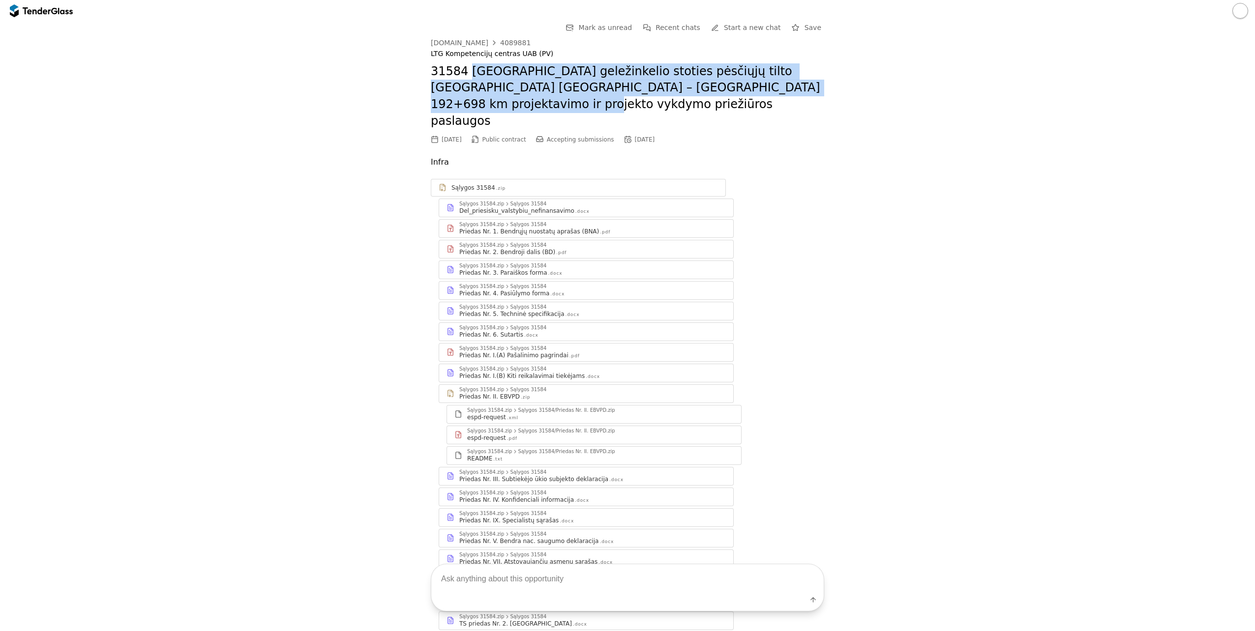
drag, startPoint x: 480, startPoint y: 103, endPoint x: 461, endPoint y: 72, distance: 36.7
click at [461, 72] on h2 "31584 [GEOGRAPHIC_DATA] geležinkelio stoties pėsčiųjų tilto [GEOGRAPHIC_DATA] […" at bounding box center [627, 96] width 393 height 66
copy h2 "[GEOGRAPHIC_DATA] geležinkelio stoties pėsčiųjų tilto [GEOGRAPHIC_DATA] [GEOGRA…"
click at [499, 99] on h2 "31584 [GEOGRAPHIC_DATA] geležinkelio stoties pėsčiųjų tilto [GEOGRAPHIC_DATA] […" at bounding box center [627, 96] width 393 height 66
drag, startPoint x: 498, startPoint y: 100, endPoint x: 408, endPoint y: 106, distance: 90.2
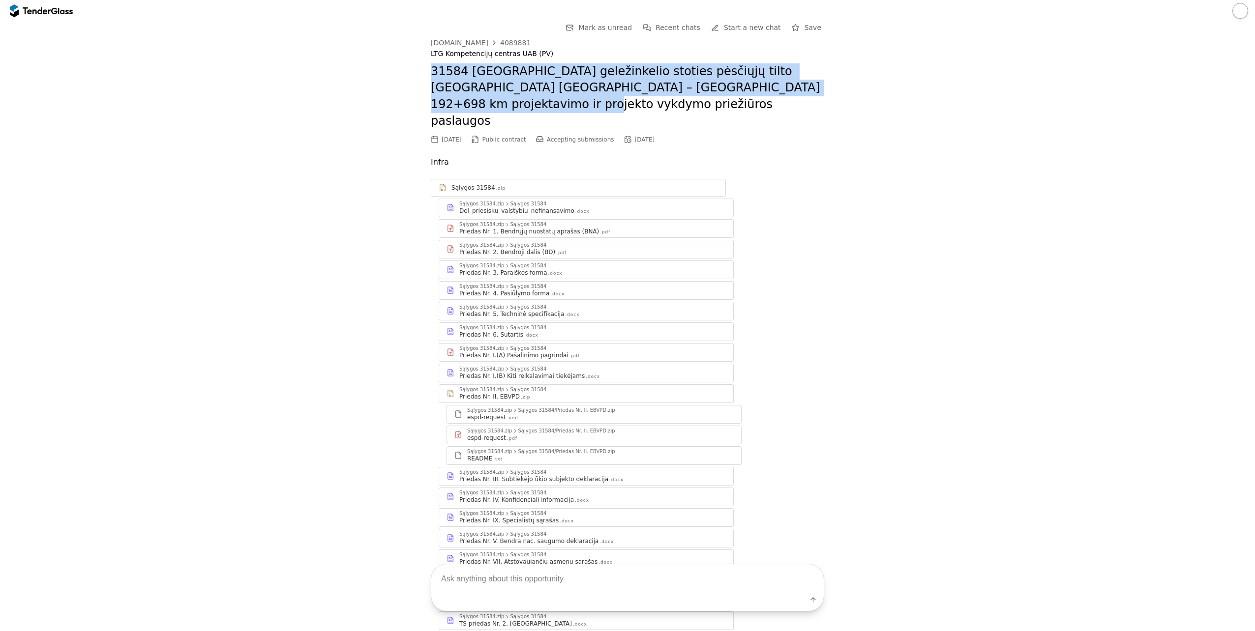
copy h2 "31584 [GEOGRAPHIC_DATA] geležinkelio stoties pėsčiųjų tilto [GEOGRAPHIC_DATA] […"
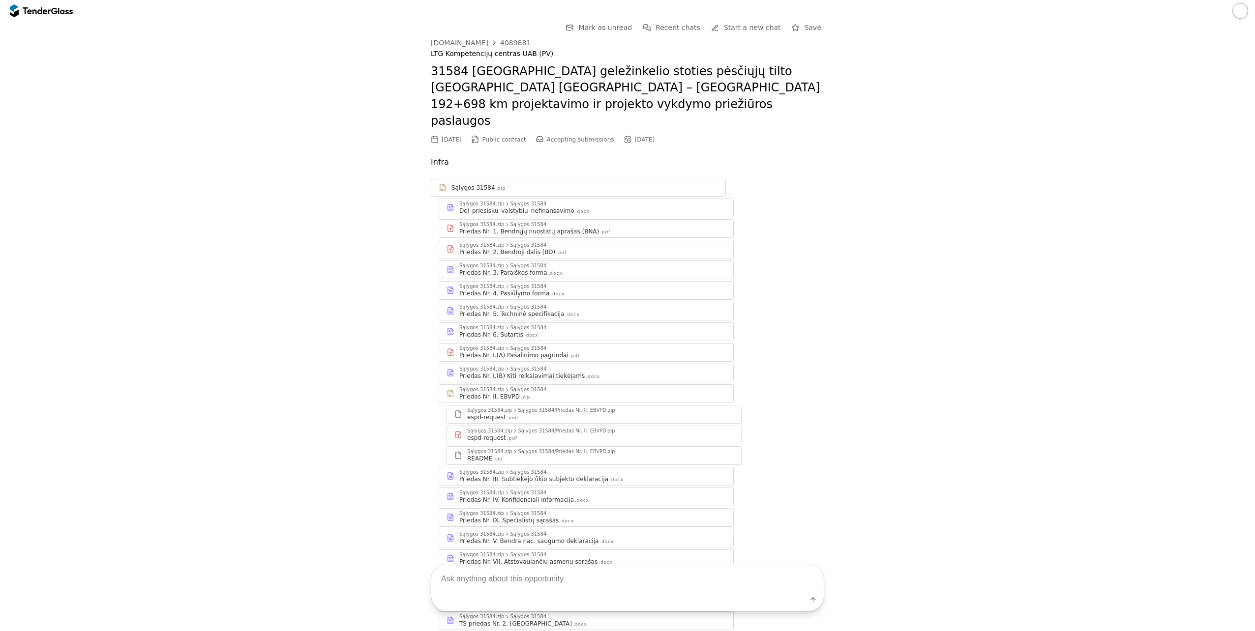
drag, startPoint x: 523, startPoint y: 40, endPoint x: 490, endPoint y: 38, distance: 33.5
copy div "4089881"
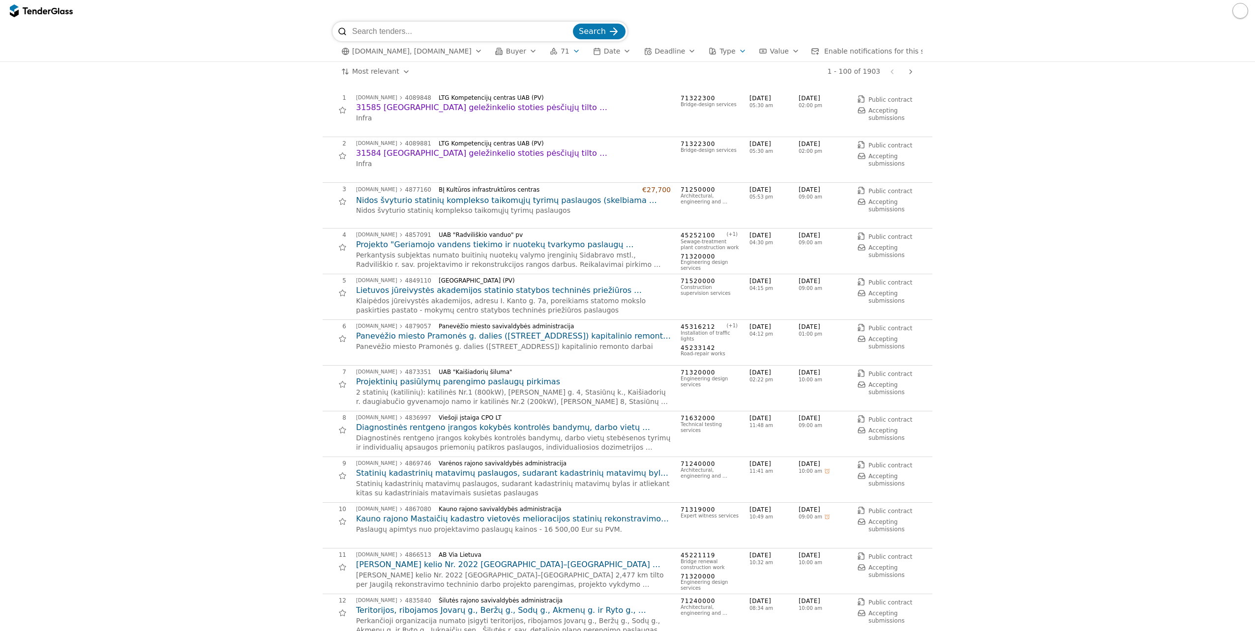
click at [487, 109] on h2 "31585 [GEOGRAPHIC_DATA] geležinkelio stoties pėsčiųjų tilto [GEOGRAPHIC_DATA] […" at bounding box center [513, 107] width 315 height 11
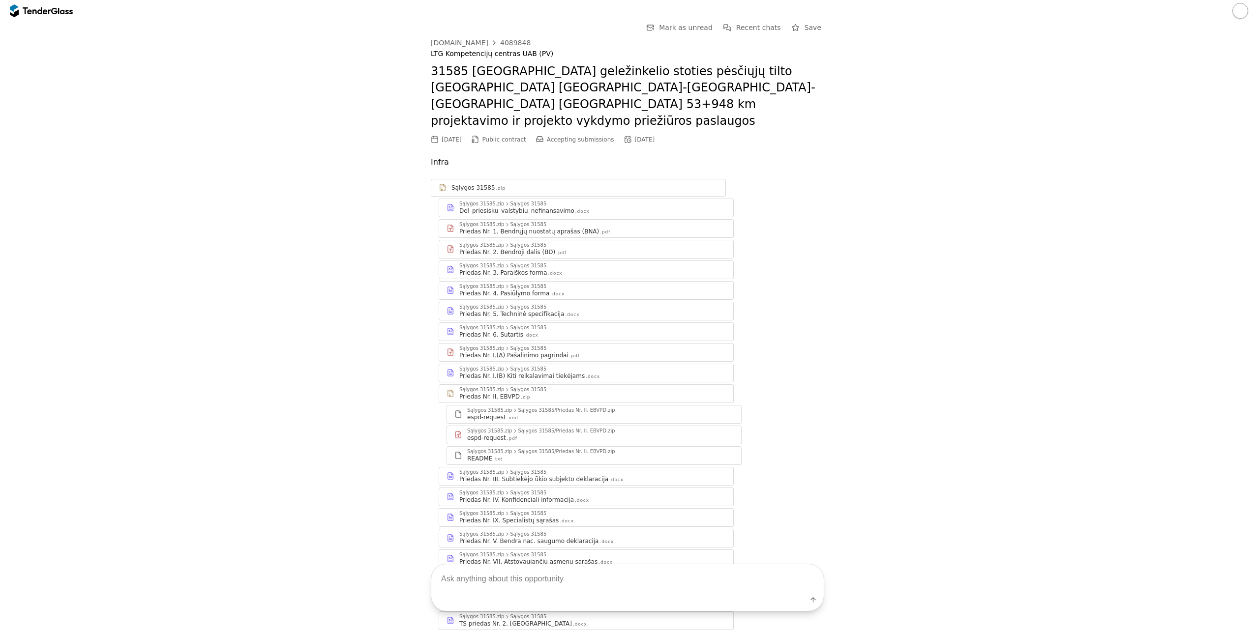
click at [506, 44] on div "4089848" at bounding box center [515, 42] width 30 height 7
drag, startPoint x: 525, startPoint y: 41, endPoint x: 490, endPoint y: 41, distance: 34.4
click at [490, 41] on div "[DOMAIN_NAME] 4089848" at bounding box center [627, 43] width 393 height 8
copy div "4089848"
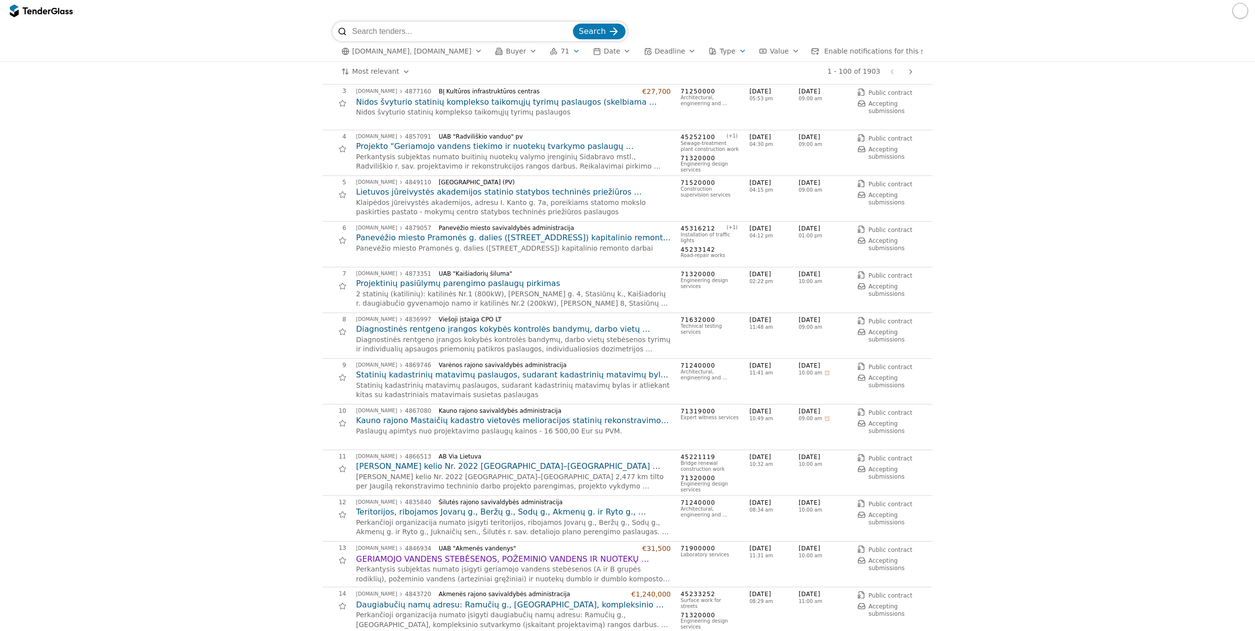
scroll to position [148, 0]
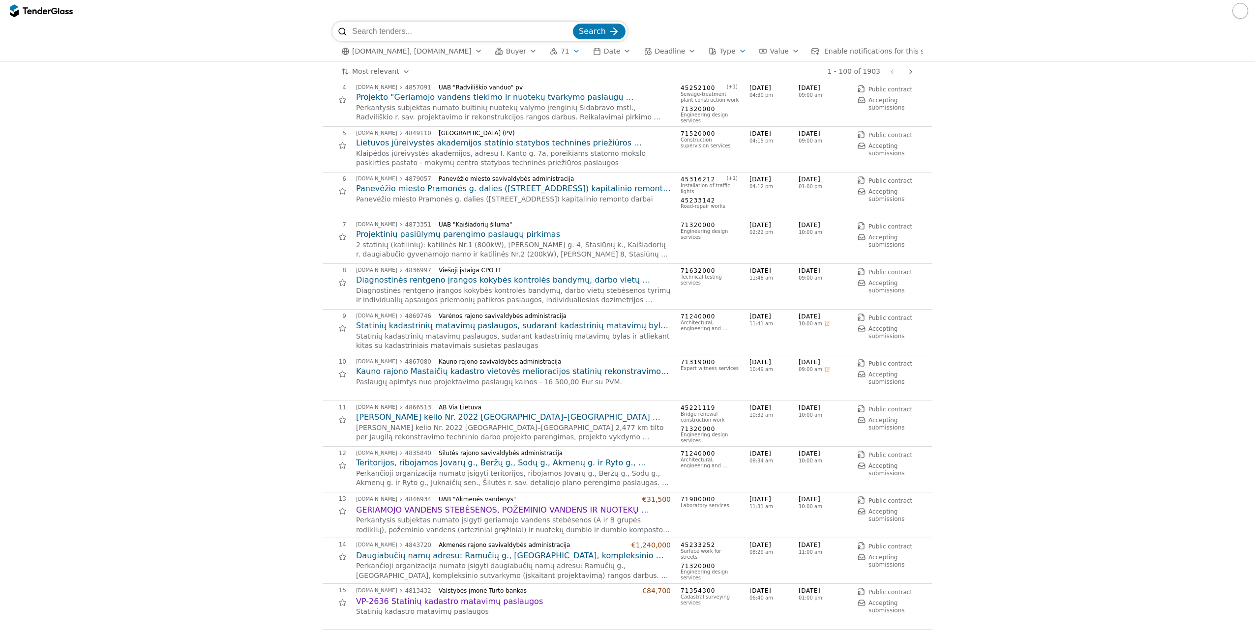
click at [504, 419] on h2 "[PERSON_NAME] kelio Nr. 2022 [GEOGRAPHIC_DATA]–[GEOGRAPHIC_DATA] 2,477 km tilto…" at bounding box center [513, 417] width 315 height 11
